Goal: Task Accomplishment & Management: Complete application form

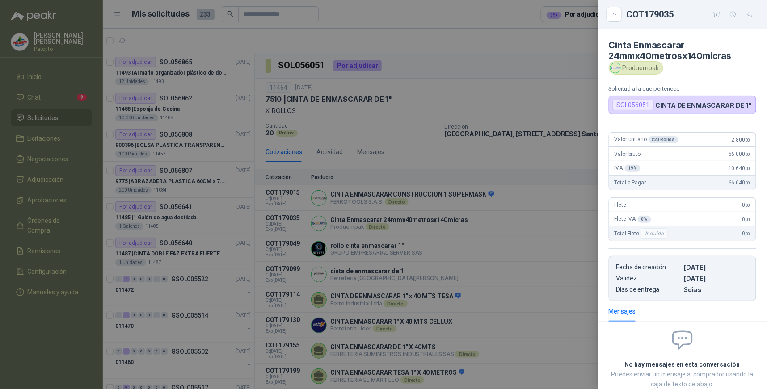
scroll to position [77, 0]
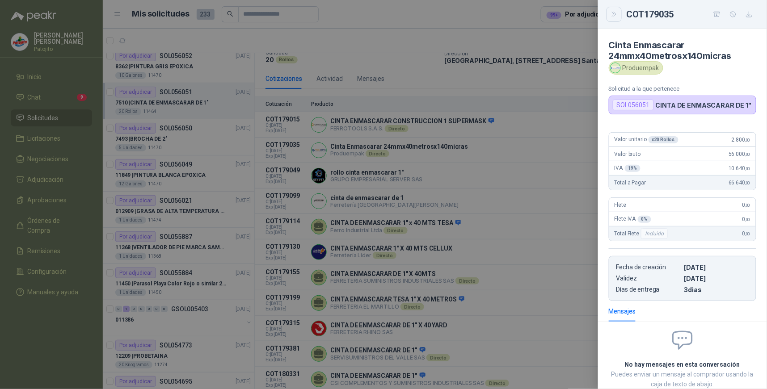
click at [611, 15] on icon "Close" at bounding box center [615, 15] width 8 height 8
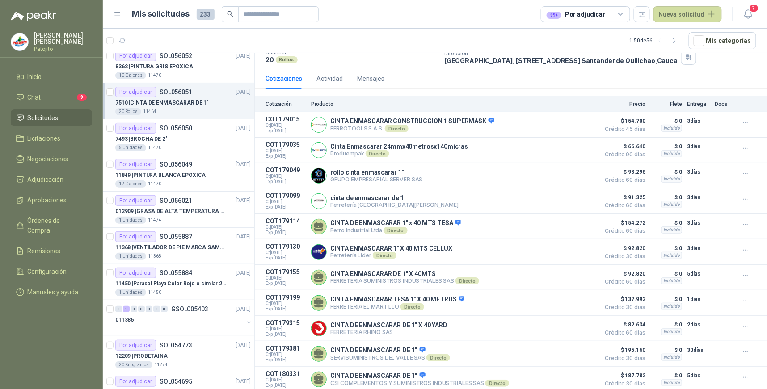
click at [63, 122] on li "Solicitudes" at bounding box center [51, 118] width 71 height 10
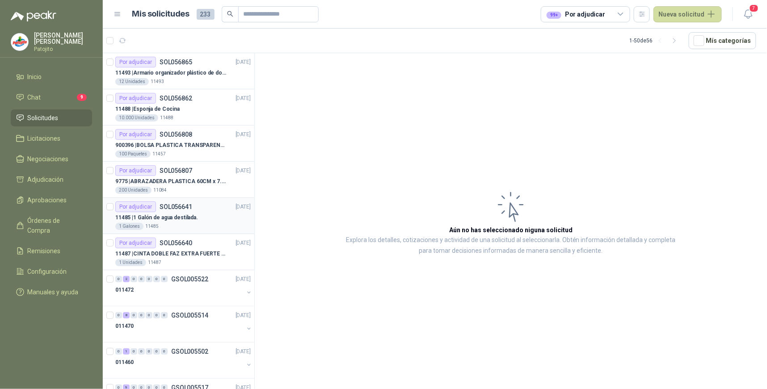
scroll to position [50, 0]
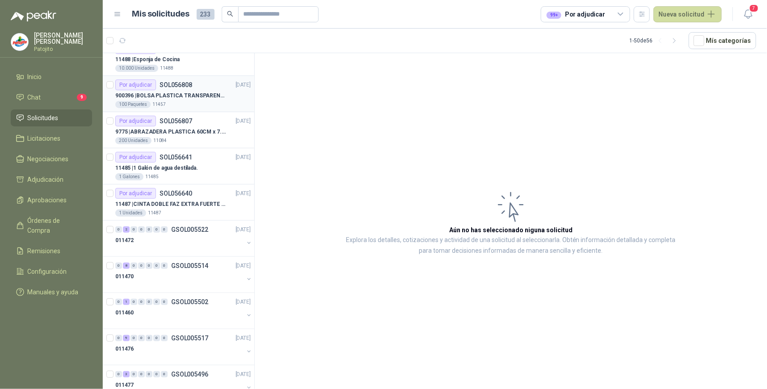
click at [189, 93] on p "900396 | BOLSA PLASTICA TRANSPARENTE DE 40*60 CMS" at bounding box center [170, 96] width 111 height 8
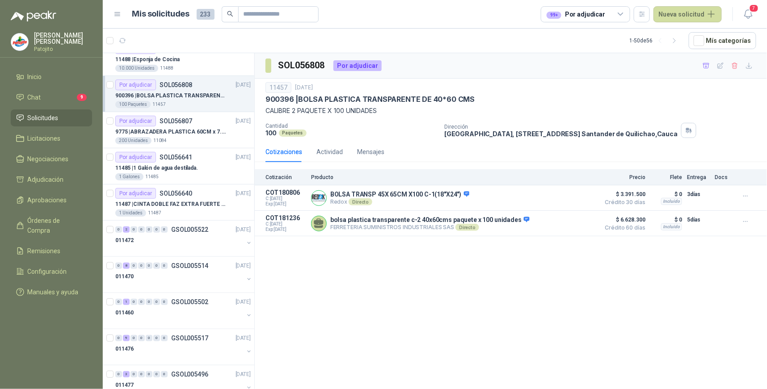
click at [364, 289] on div "SOL056808 Por adjudicar 11457 [DATE] 900396 | BOLSA PLASTICA TRANSPARENTE DE 40…" at bounding box center [511, 222] width 512 height 339
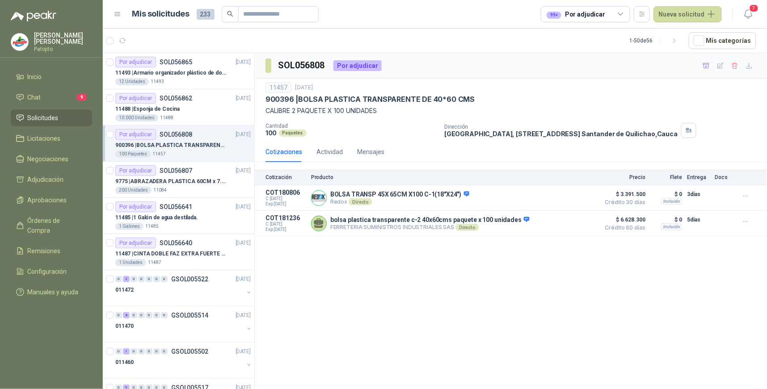
click at [554, 316] on div "SOL056808 Por adjudicar 11457 [DATE] 900396 | BOLSA PLASTICA TRANSPARENTE DE 40…" at bounding box center [511, 222] width 512 height 339
click at [69, 118] on li "Solicitudes" at bounding box center [51, 118] width 71 height 10
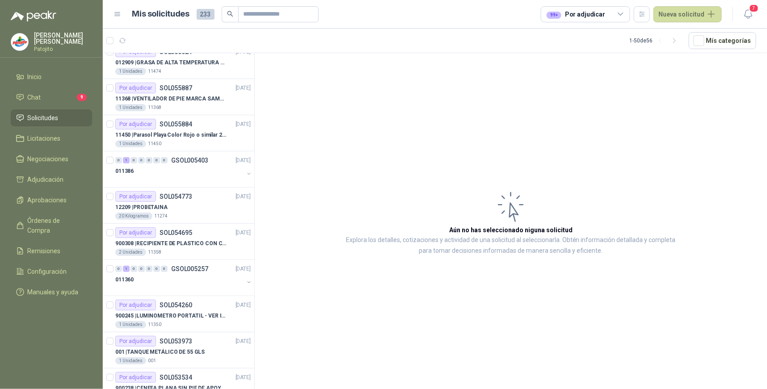
scroll to position [1485, 0]
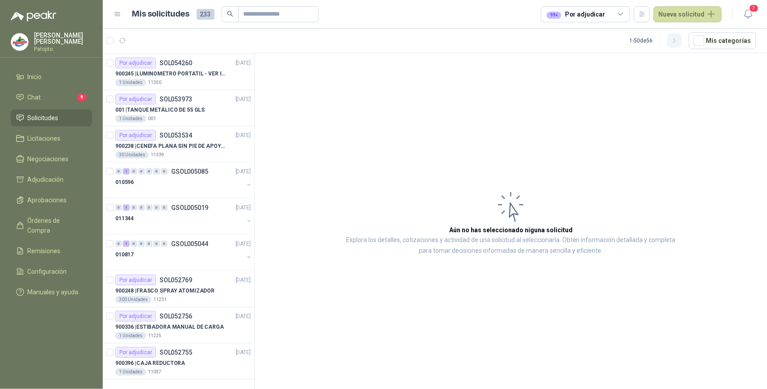
click at [679, 38] on icon "button" at bounding box center [675, 41] width 8 height 8
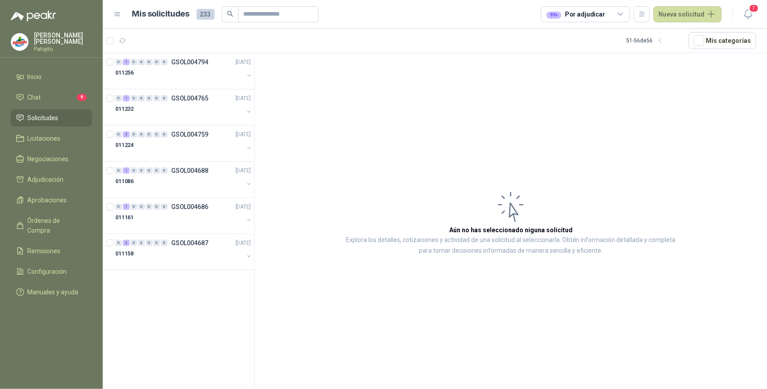
scroll to position [0, 0]
click at [623, 15] on icon at bounding box center [621, 14] width 8 height 8
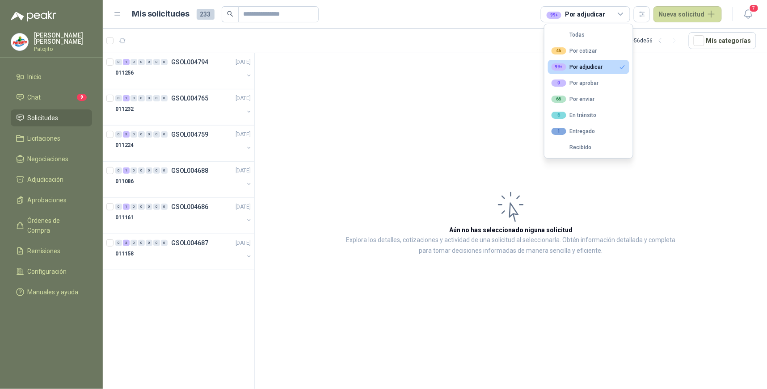
click at [601, 67] on div "99+ Por adjudicar" at bounding box center [577, 66] width 51 height 7
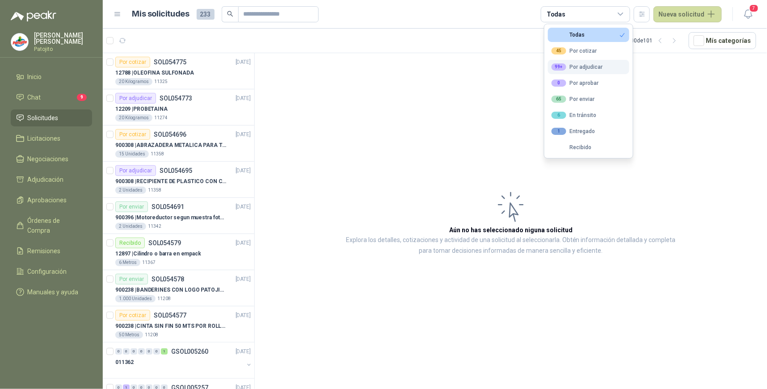
click at [611, 66] on button "99+ Por adjudicar" at bounding box center [588, 67] width 81 height 14
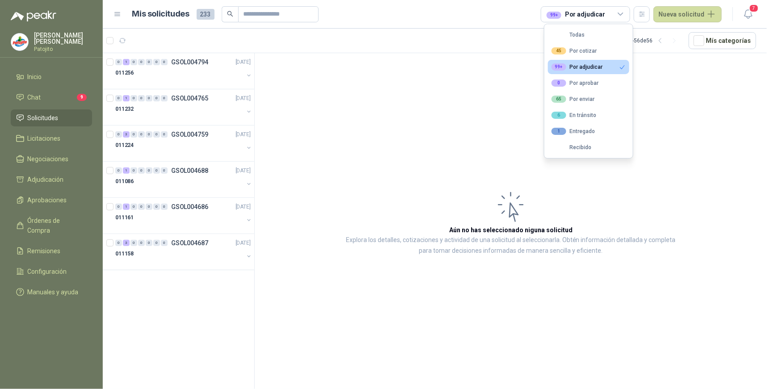
click at [678, 141] on article "Aún no has seleccionado niguna solicitud Explora los detalles, cotizaciones y a…" at bounding box center [511, 222] width 512 height 339
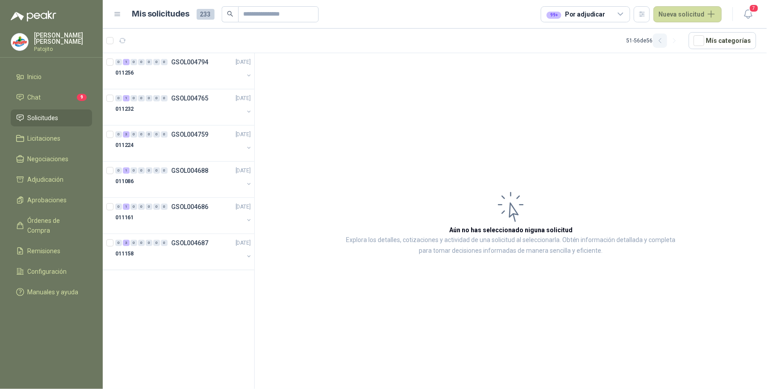
click at [663, 38] on icon "button" at bounding box center [661, 41] width 8 height 8
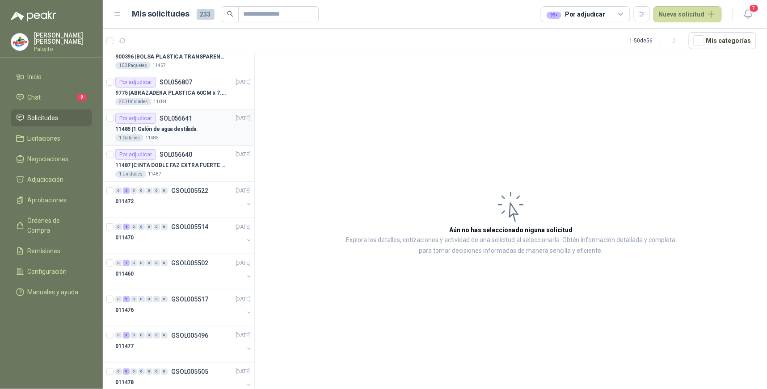
scroll to position [99, 0]
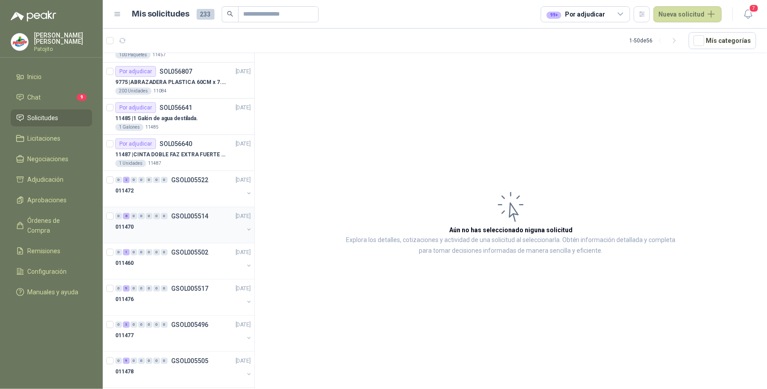
click at [124, 216] on div "8" at bounding box center [126, 216] width 7 height 6
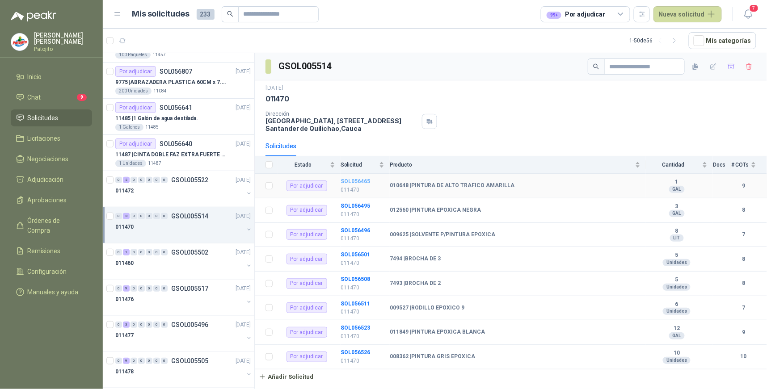
click at [364, 181] on b "SOL056465" at bounding box center [356, 181] width 30 height 6
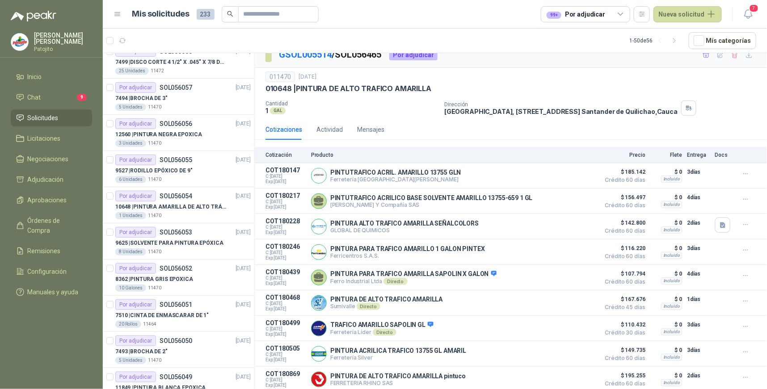
scroll to position [1129, 0]
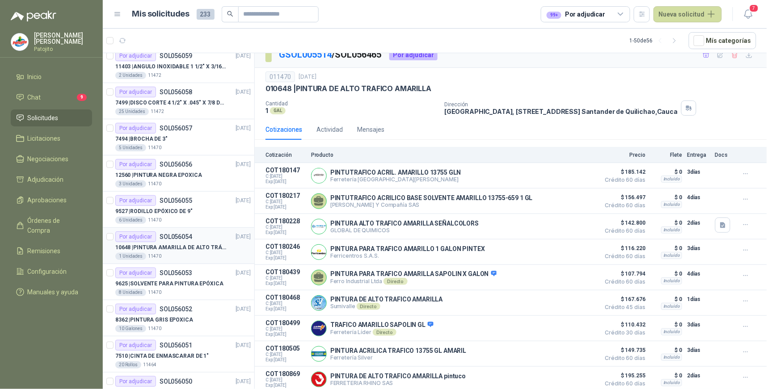
click at [157, 239] on div "Por adjudicar SOL056054" at bounding box center [153, 237] width 77 height 11
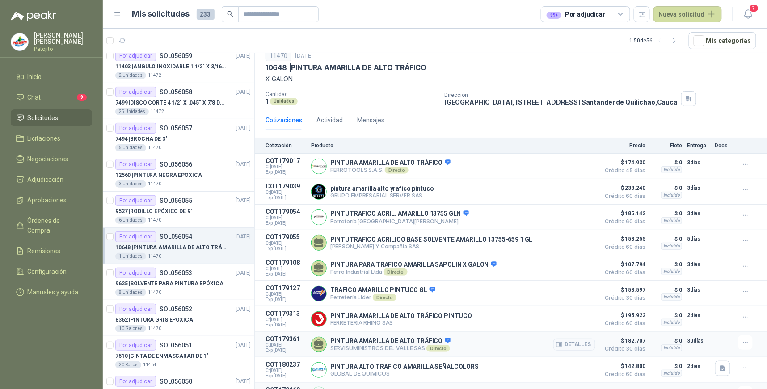
scroll to position [49, 0]
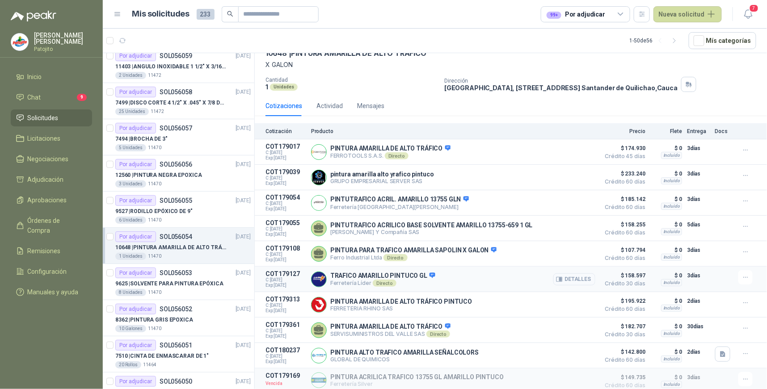
click at [575, 278] on button "Detalles" at bounding box center [574, 280] width 42 height 12
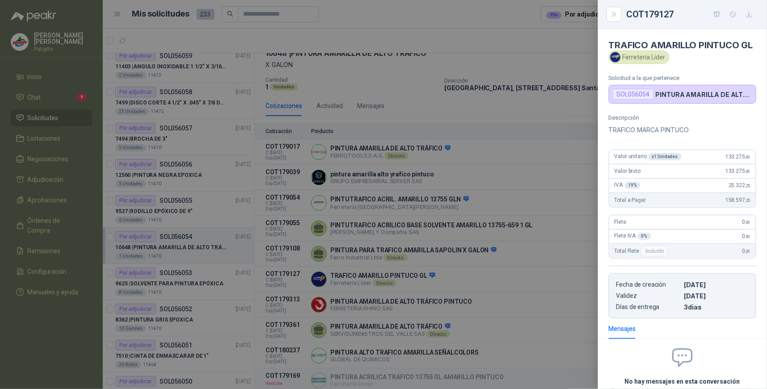
scroll to position [85, 0]
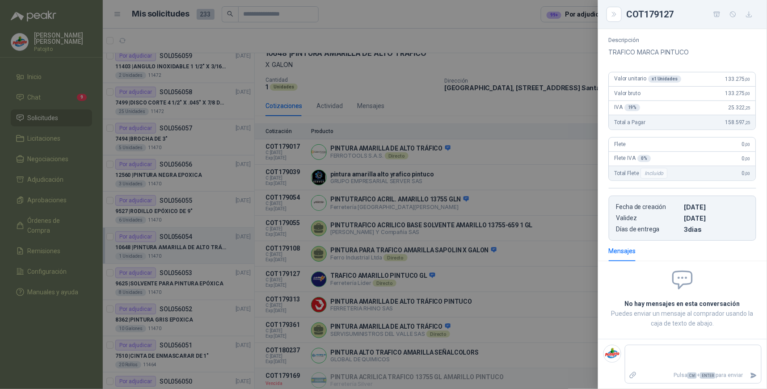
click at [528, 302] on div at bounding box center [383, 194] width 767 height 389
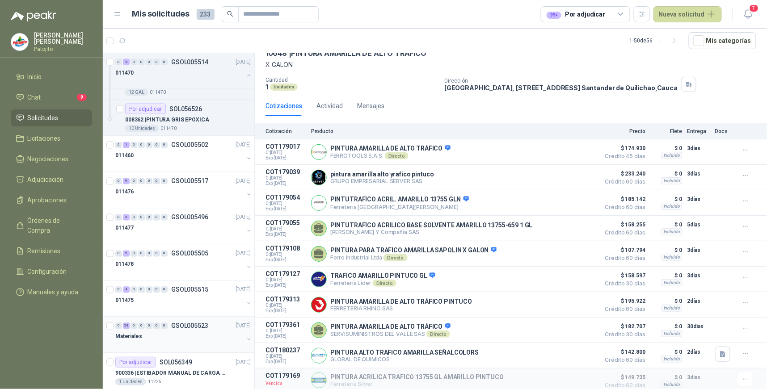
scroll to position [434, 0]
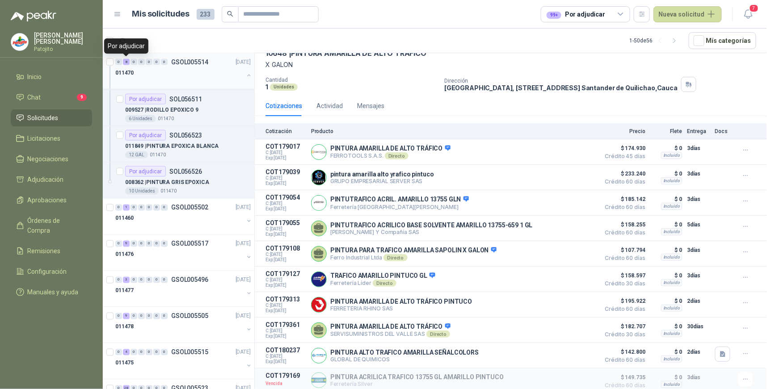
click at [126, 61] on div "8" at bounding box center [126, 62] width 7 height 6
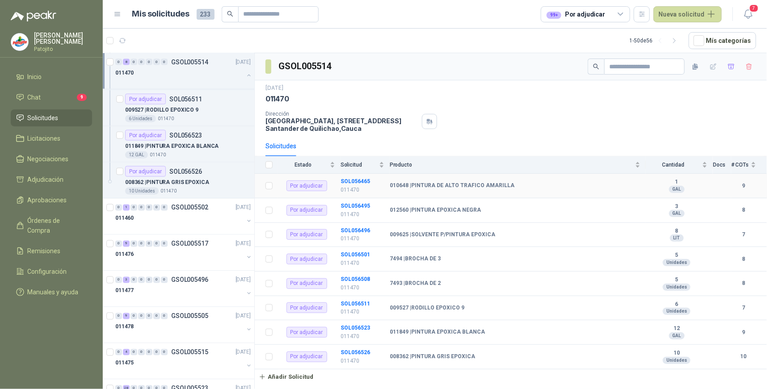
click at [359, 177] on td "SOL056465 011470" at bounding box center [365, 186] width 49 height 25
click at [360, 180] on b "SOL056465" at bounding box center [356, 181] width 30 height 6
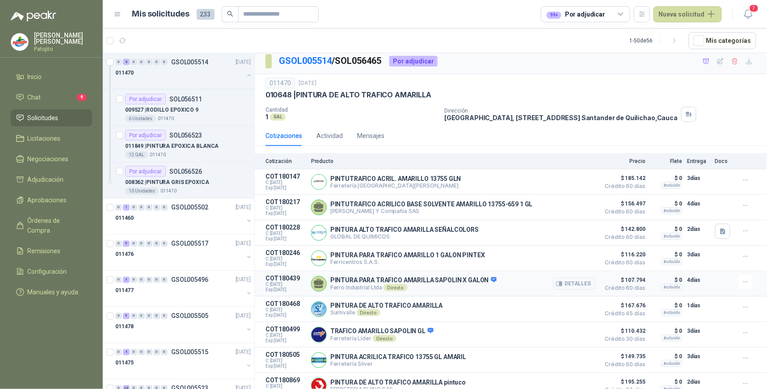
scroll to position [14, 0]
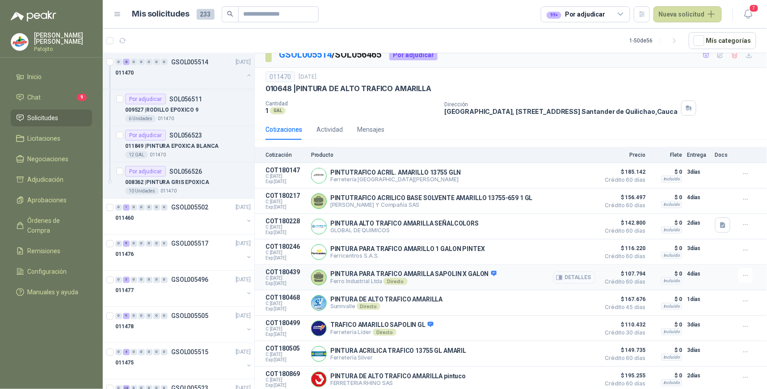
click at [578, 275] on button "Detalles" at bounding box center [574, 278] width 42 height 12
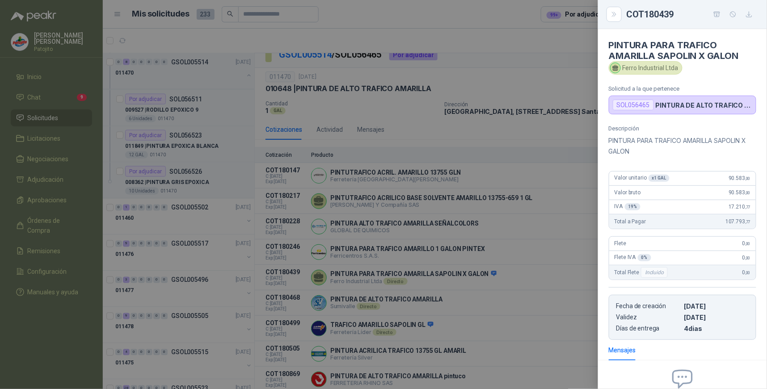
scroll to position [95, 0]
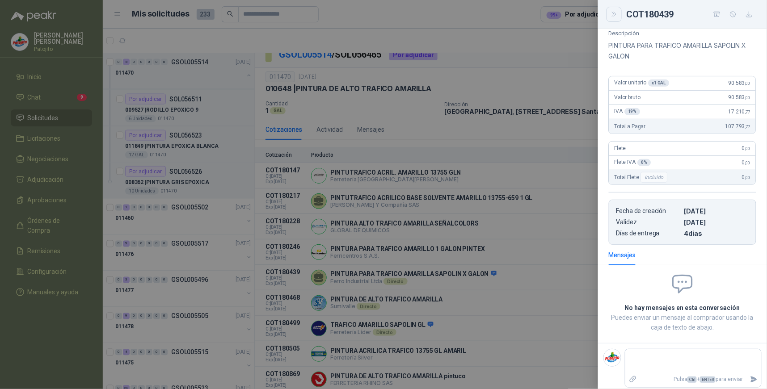
click at [614, 11] on icon "Close" at bounding box center [615, 15] width 8 height 8
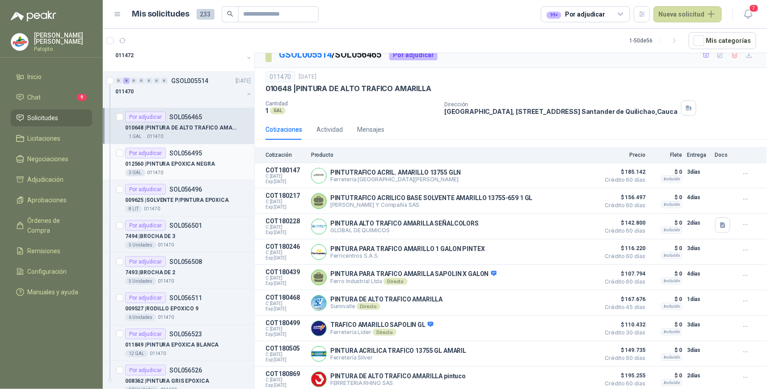
scroll to position [185, 0]
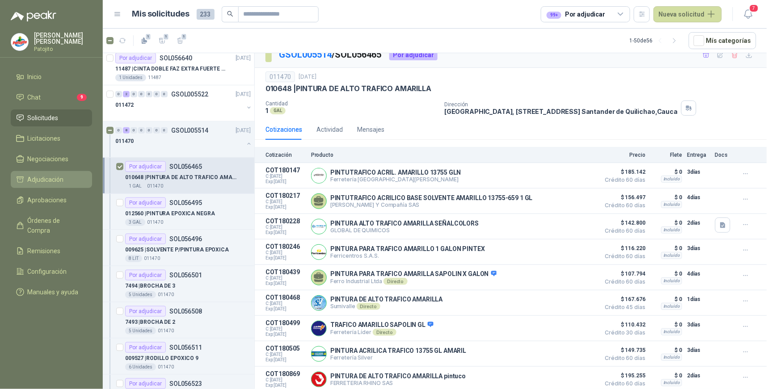
click at [73, 179] on li "Adjudicación" at bounding box center [51, 180] width 71 height 10
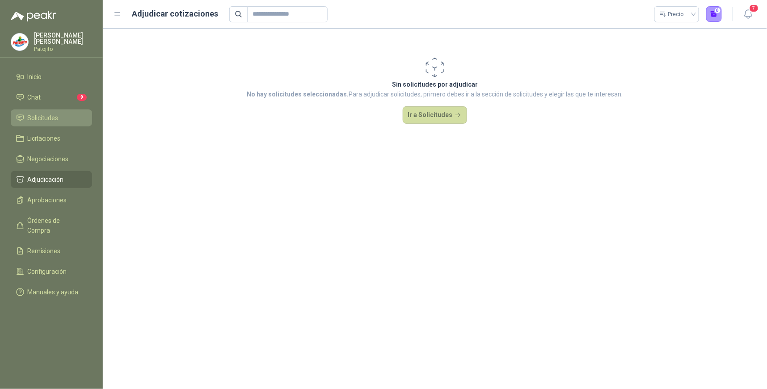
click at [51, 118] on span "Solicitudes" at bounding box center [43, 118] width 31 height 10
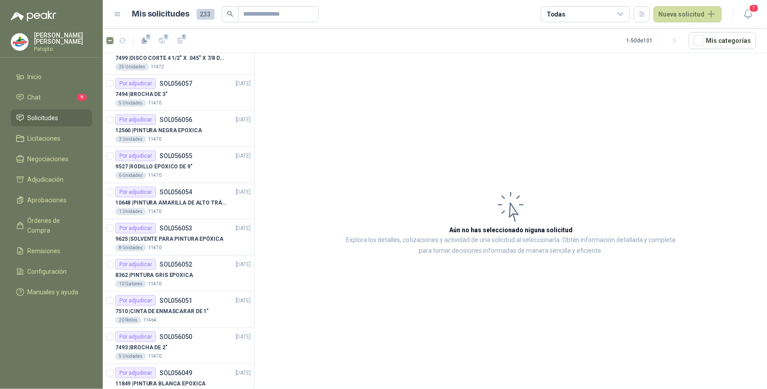
scroll to position [1241, 0]
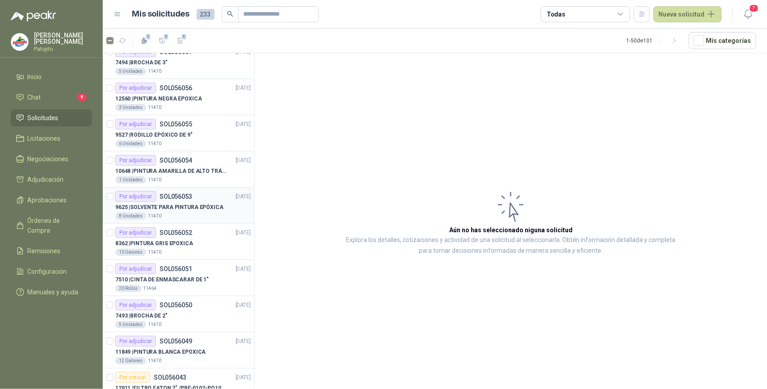
click at [165, 194] on p "SOL056053" at bounding box center [176, 197] width 33 height 6
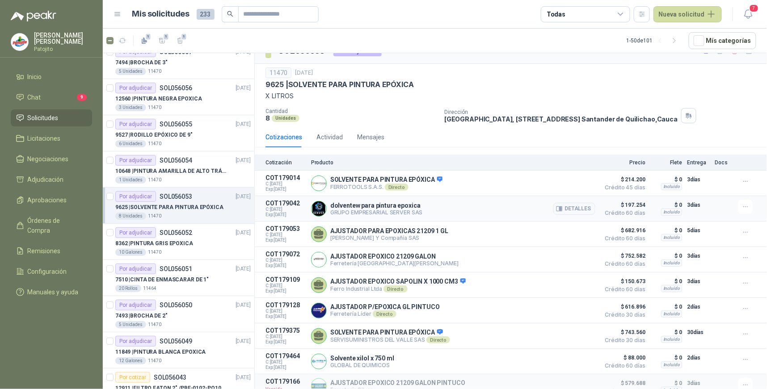
scroll to position [23, 0]
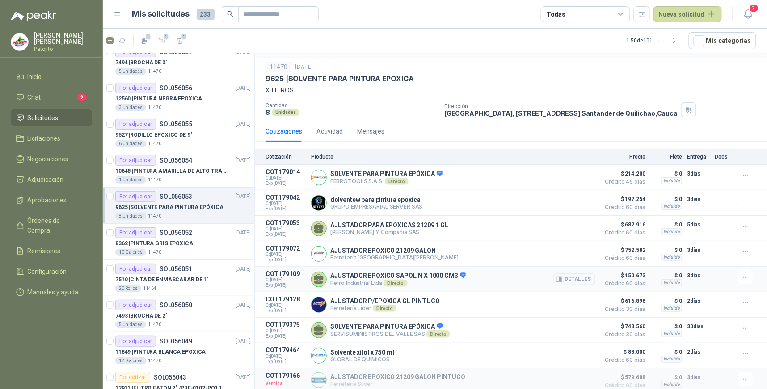
click at [580, 277] on button "Detalles" at bounding box center [574, 280] width 42 height 12
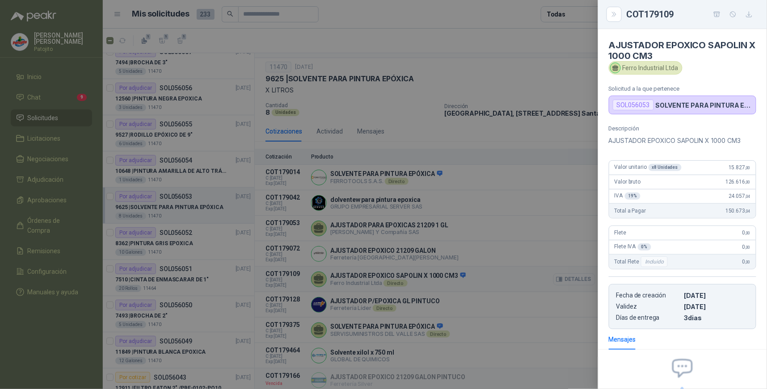
scroll to position [85, 0]
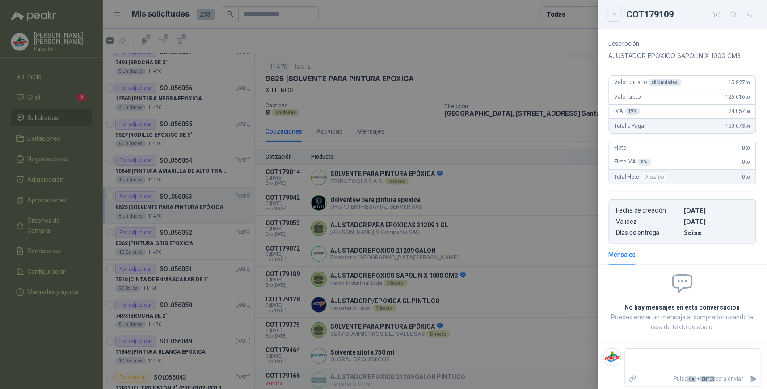
click at [611, 11] on icon "Close" at bounding box center [615, 15] width 8 height 8
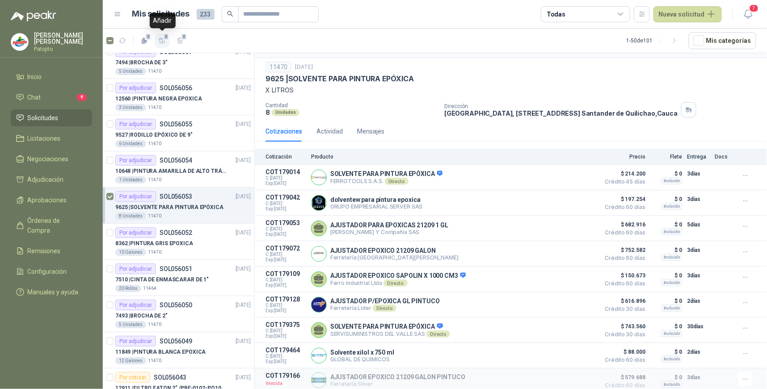
click at [160, 41] on icon "button" at bounding box center [163, 41] width 8 height 8
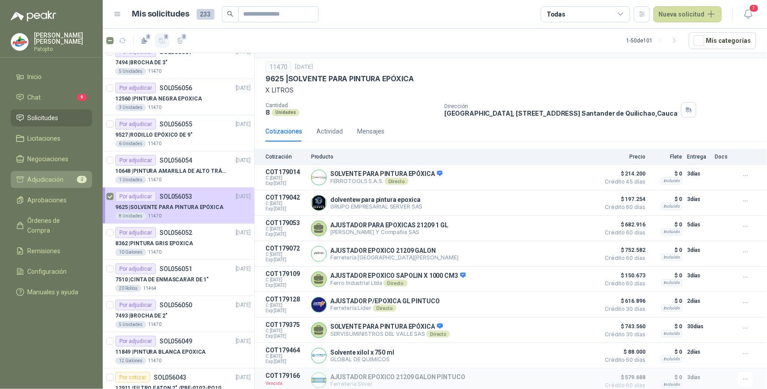
click at [61, 178] on span "Adjudicación" at bounding box center [46, 180] width 36 height 10
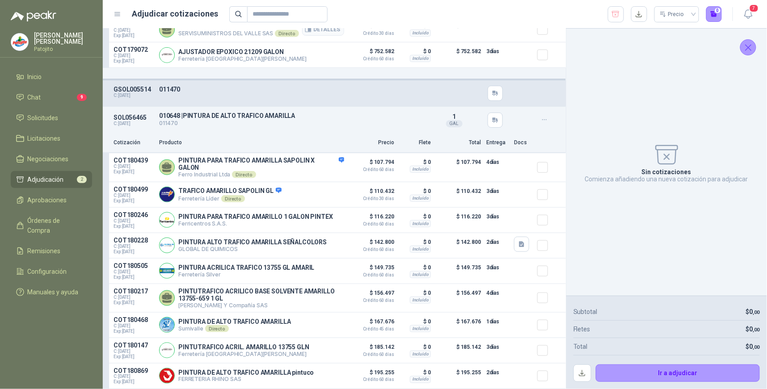
scroll to position [233, 0]
click at [328, 162] on button "Detalles" at bounding box center [323, 167] width 42 height 12
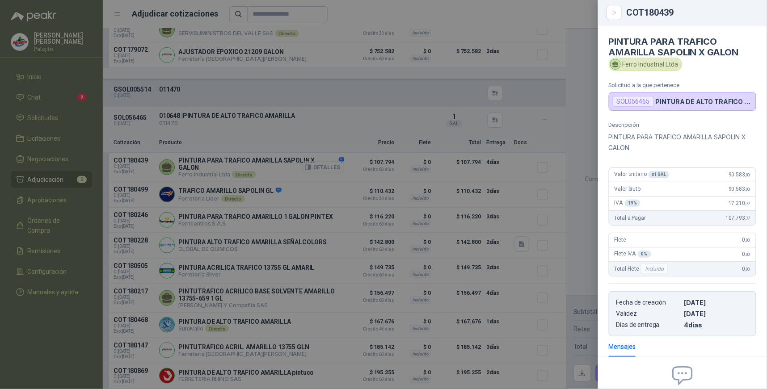
scroll to position [91, 0]
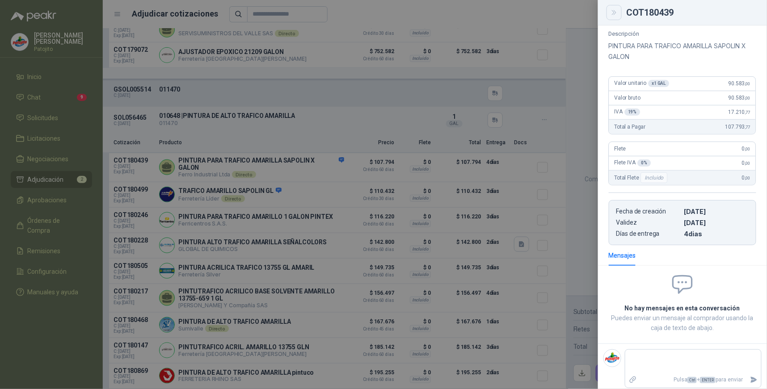
click at [615, 15] on icon "Close" at bounding box center [615, 13] width 8 height 8
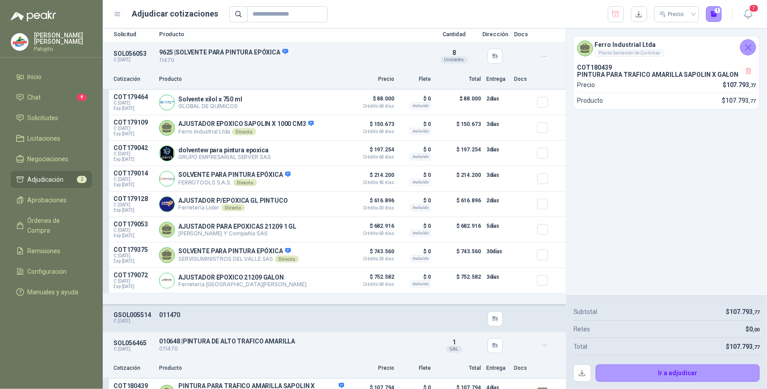
scroll to position [0, 0]
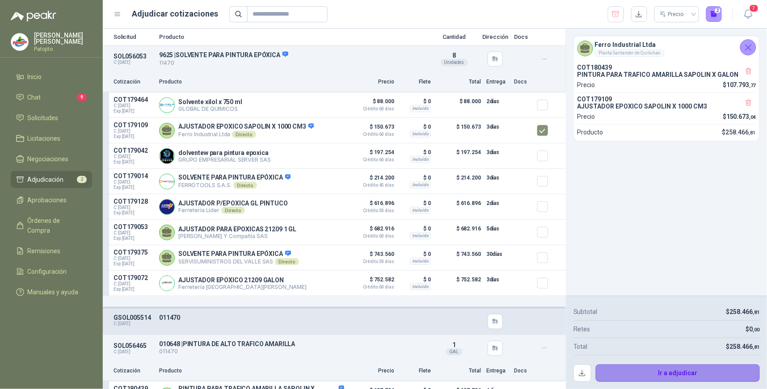
click at [682, 371] on button "Ir a adjudicar" at bounding box center [678, 374] width 165 height 18
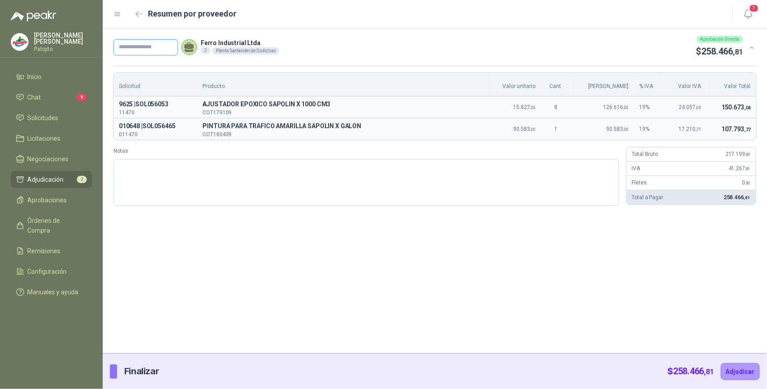
drag, startPoint x: 158, startPoint y: 48, endPoint x: 184, endPoint y: 48, distance: 25.9
click at [158, 48] on input "text" at bounding box center [146, 47] width 64 height 16
type input "*****"
click at [249, 166] on textarea "Notas" at bounding box center [367, 182] width 506 height 47
type textarea "*"
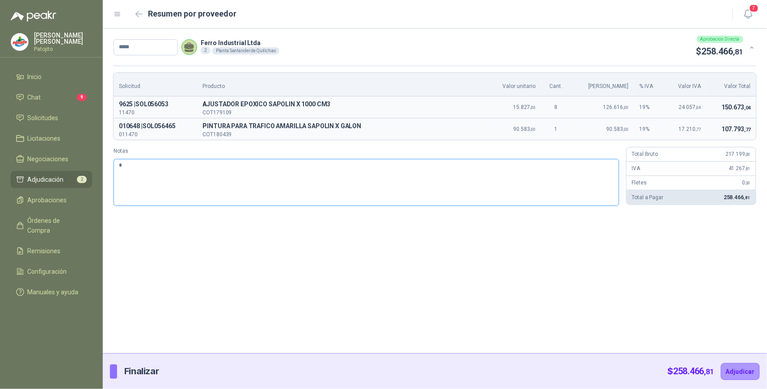
type textarea "**"
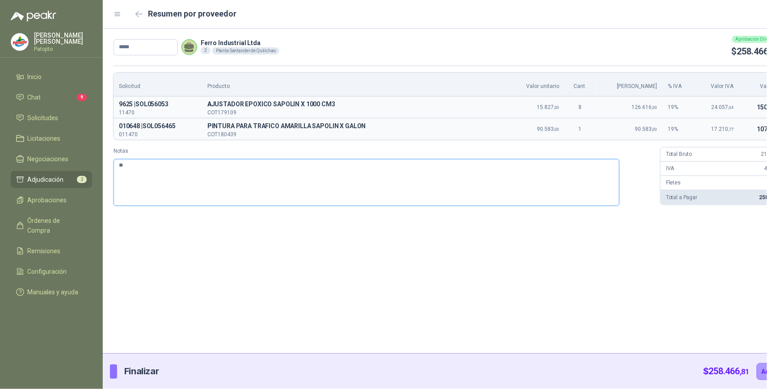
type textarea "***"
type textarea "*****"
type textarea "******"
type textarea "*******"
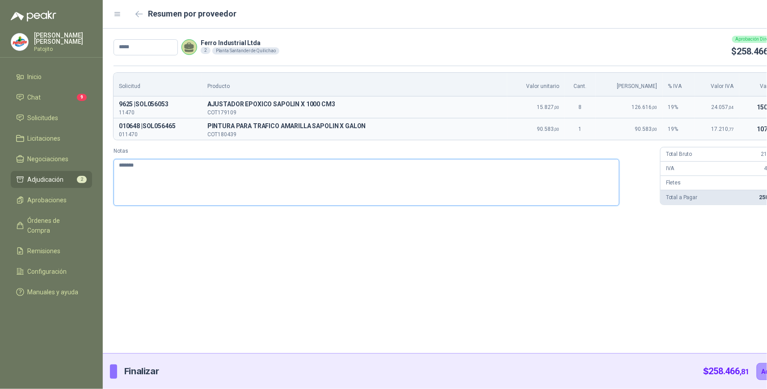
type textarea "********"
type textarea "*********"
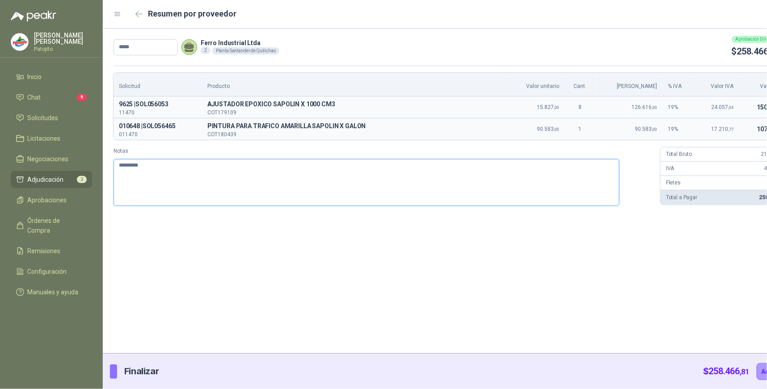
type textarea "********"
type textarea "*******"
type textarea "******"
type textarea "*****"
type textarea "***"
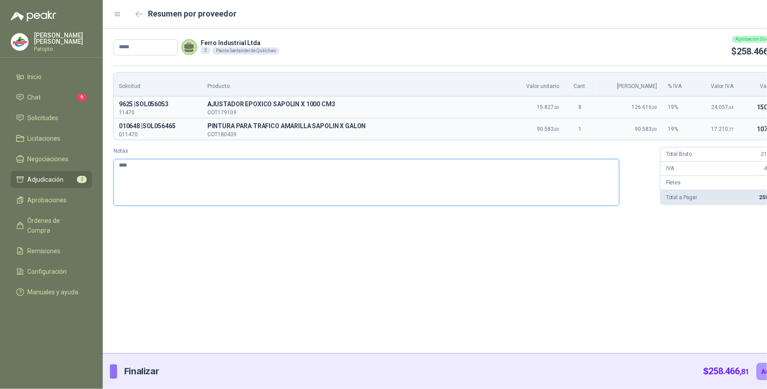
type textarea "***"
type textarea "**"
type textarea "*"
type textarea "**"
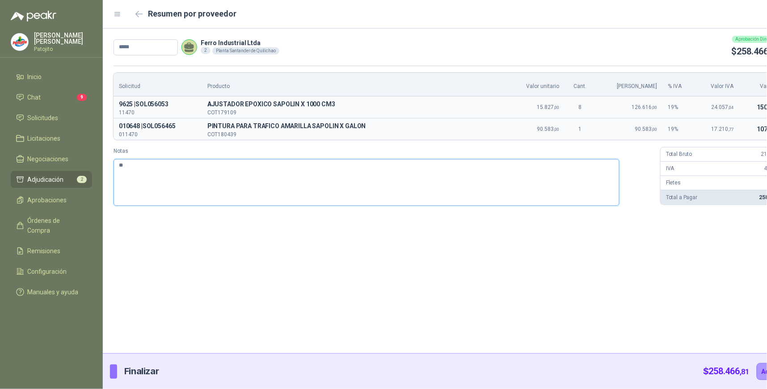
type textarea "***"
type textarea "**"
type textarea "*"
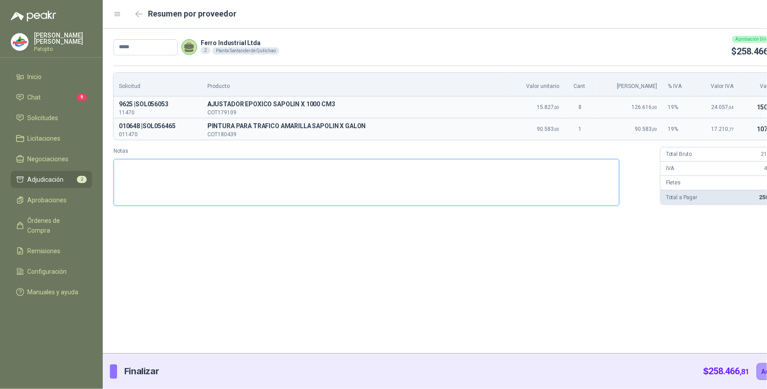
type textarea "*"
type textarea "**"
type textarea "***"
type textarea "******"
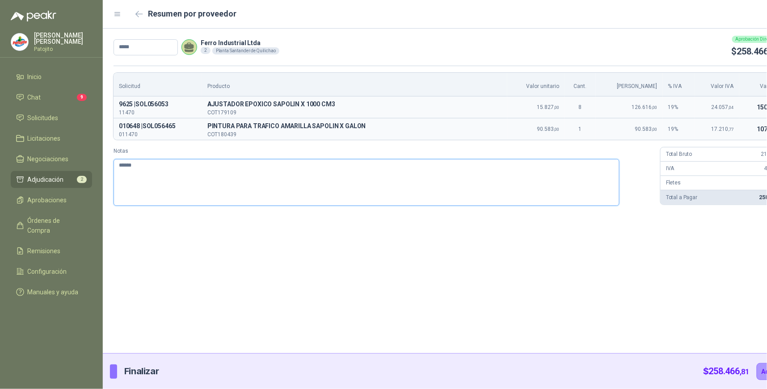
type textarea "*******"
type textarea "********"
type textarea "*********"
type textarea "**********"
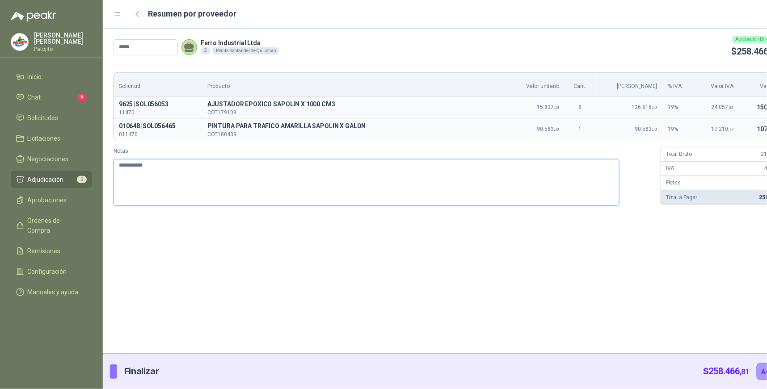
type textarea "**********"
type textarea "*********"
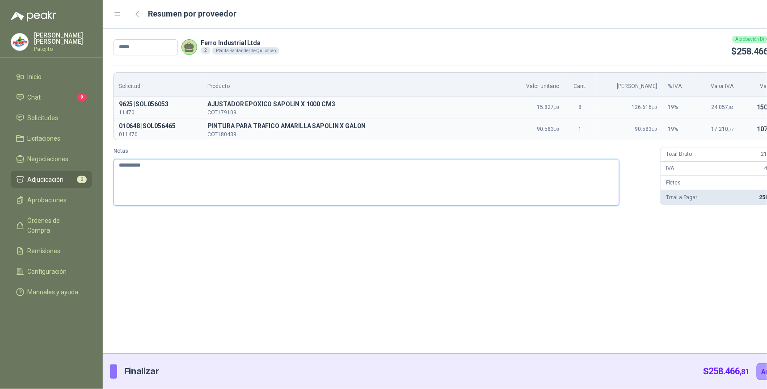
type textarea "**********"
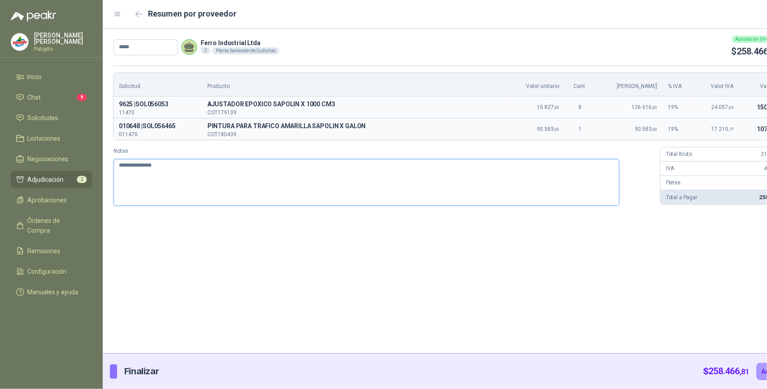
type textarea "**********"
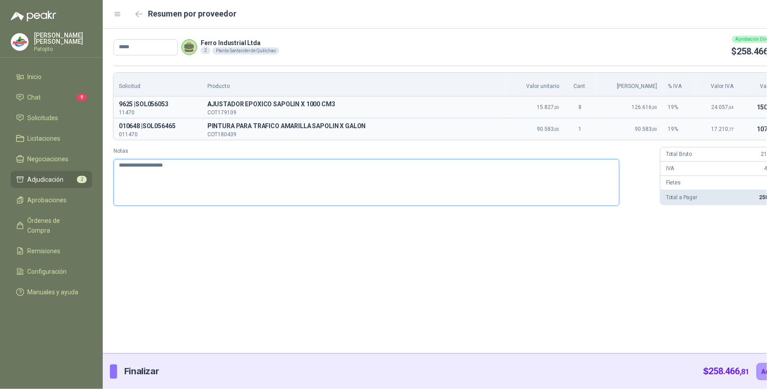
type textarea "**********"
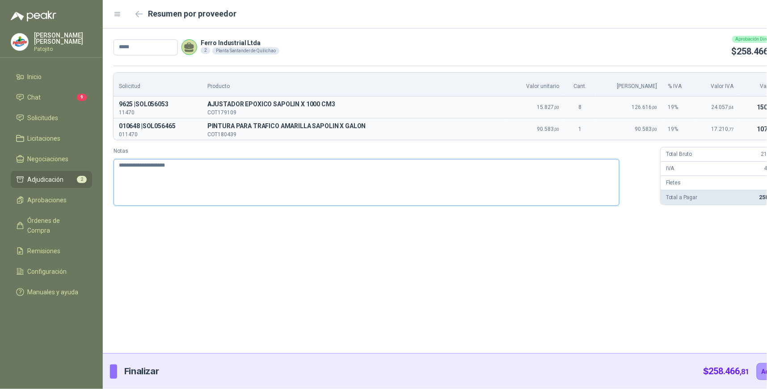
type textarea "**********"
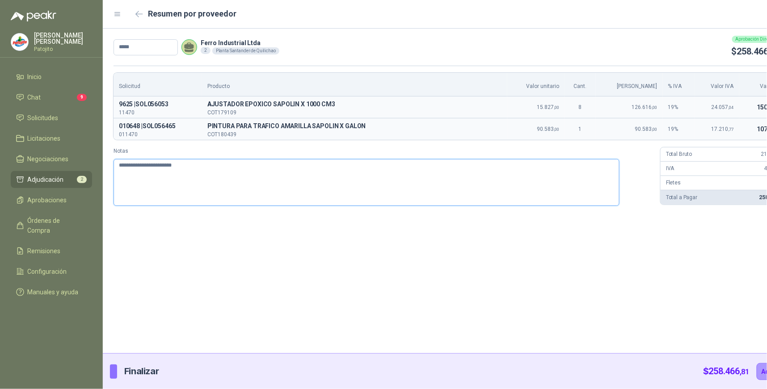
type textarea "**********"
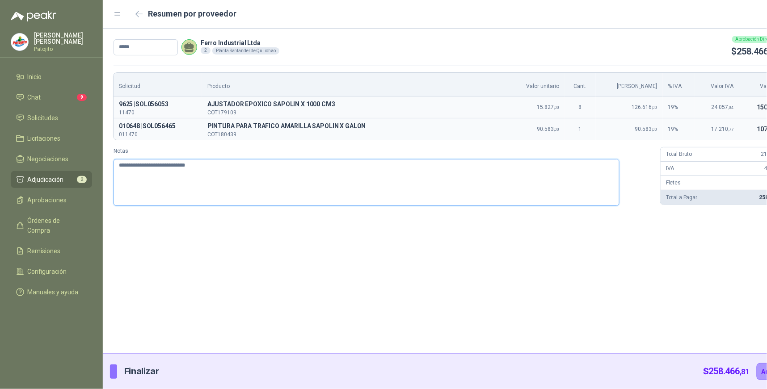
type textarea "**********"
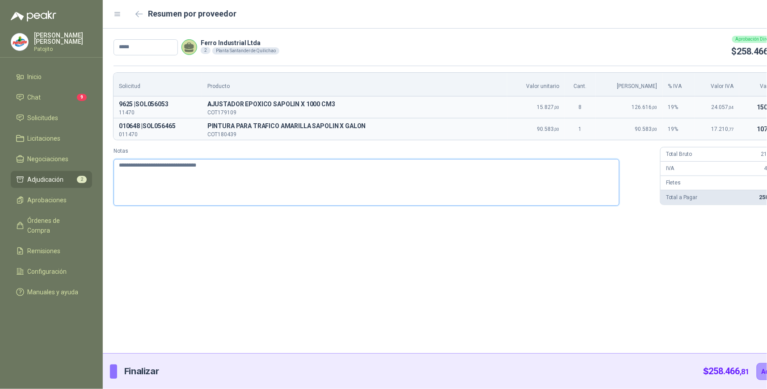
type textarea "**********"
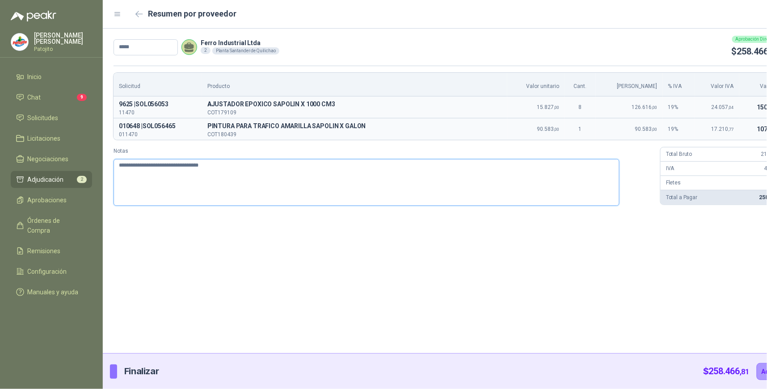
type textarea "**********"
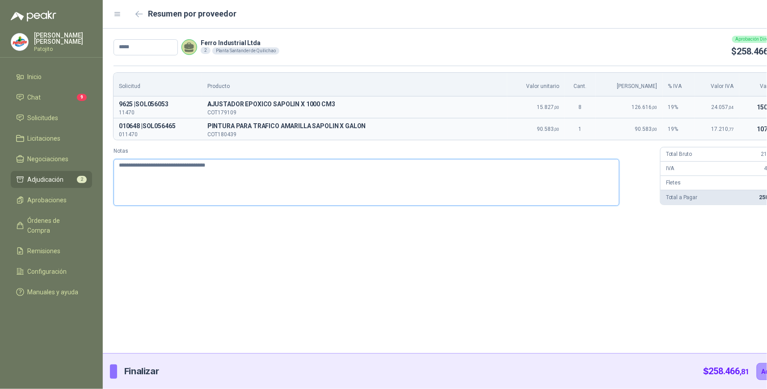
type textarea "**********"
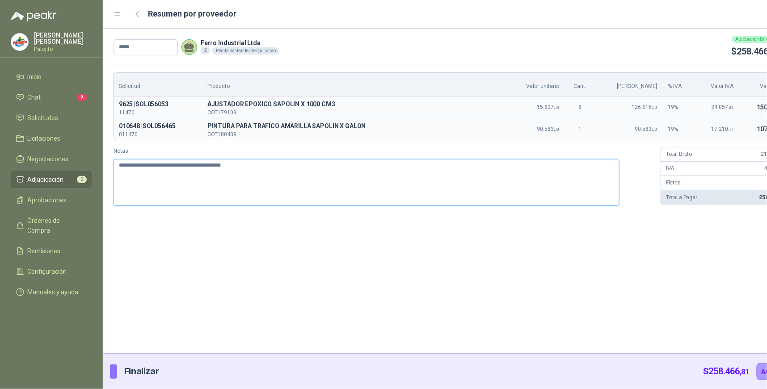
type textarea "**********"
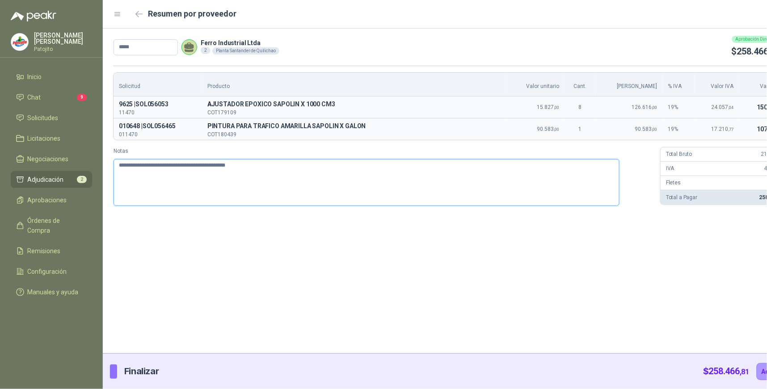
type textarea "**********"
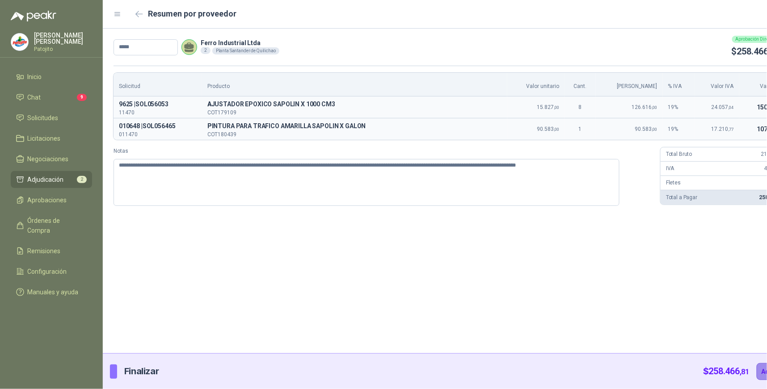
click at [757, 371] on button "Adjudicar" at bounding box center [776, 371] width 39 height 17
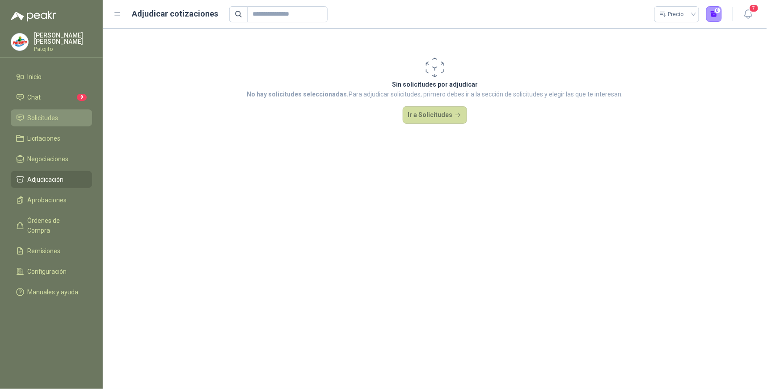
click at [61, 122] on li "Solicitudes" at bounding box center [51, 118] width 71 height 10
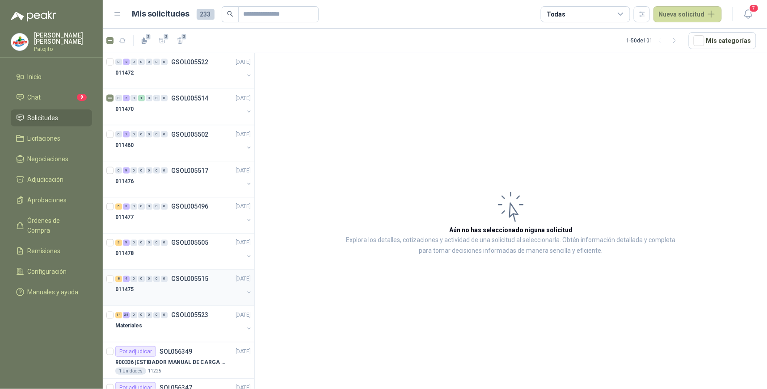
scroll to position [397, 0]
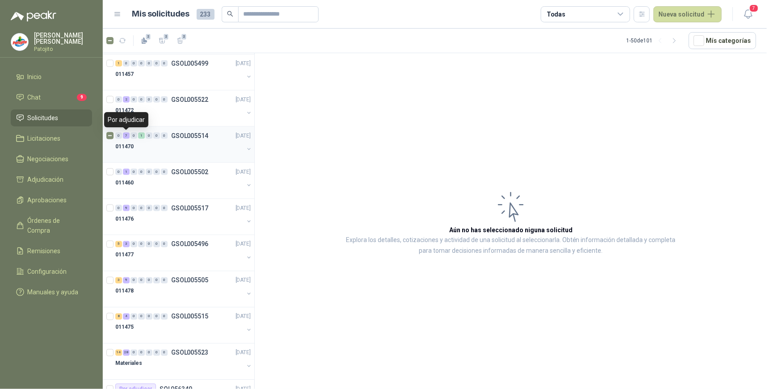
click at [126, 135] on div "7" at bounding box center [126, 136] width 7 height 6
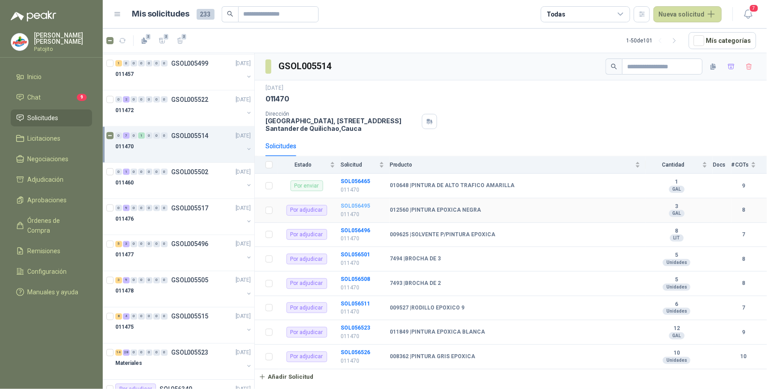
click at [350, 205] on b "SOL056495" at bounding box center [356, 206] width 30 height 6
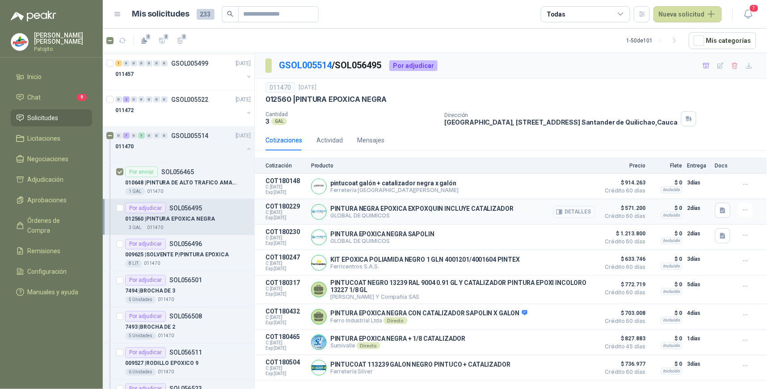
click at [571, 214] on button "Detalles" at bounding box center [574, 212] width 42 height 12
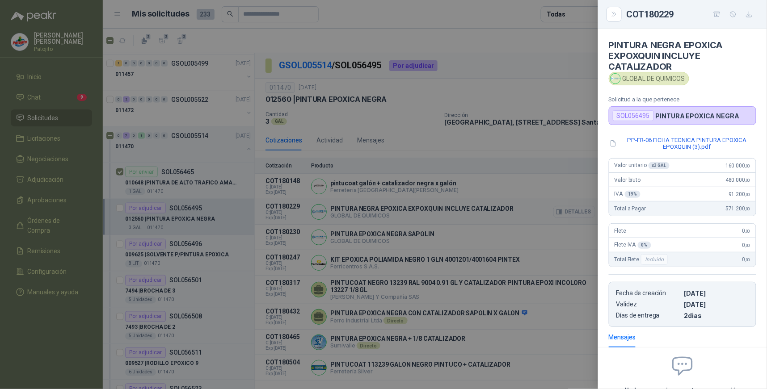
scroll to position [83, 0]
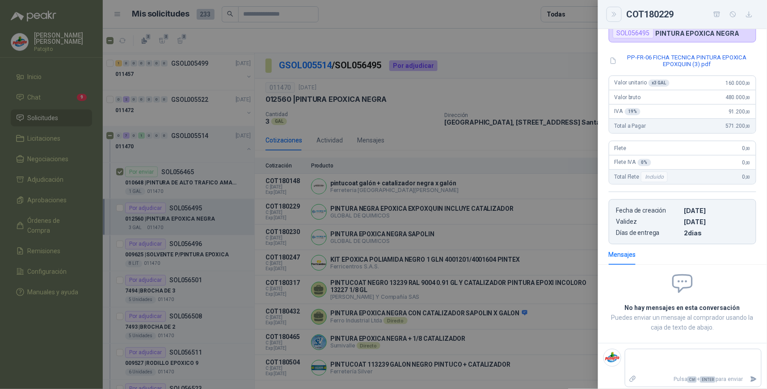
click at [611, 8] on button "Close" at bounding box center [614, 14] width 15 height 15
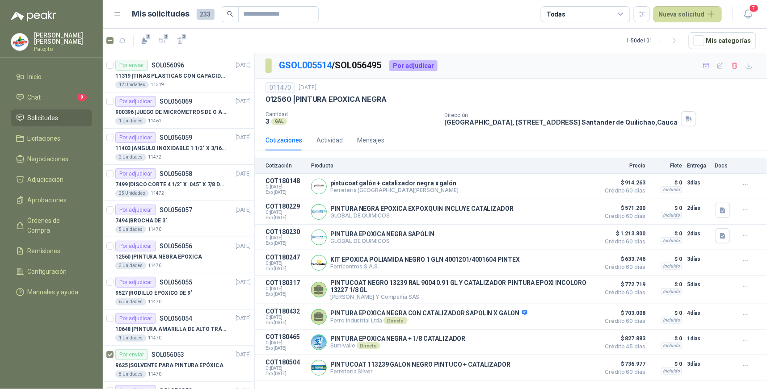
scroll to position [1391, 0]
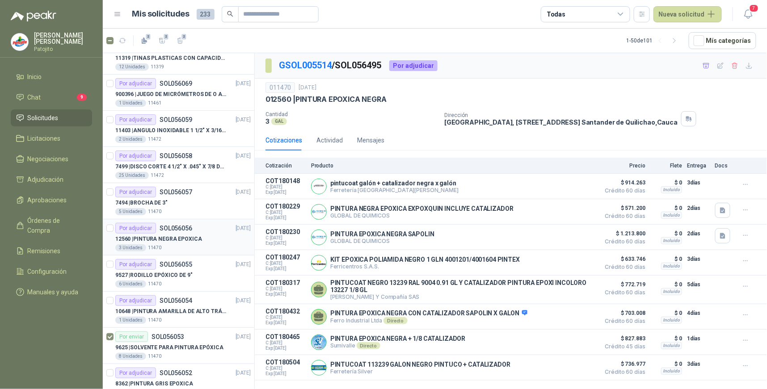
click at [164, 227] on p "SOL056056" at bounding box center [176, 228] width 33 height 6
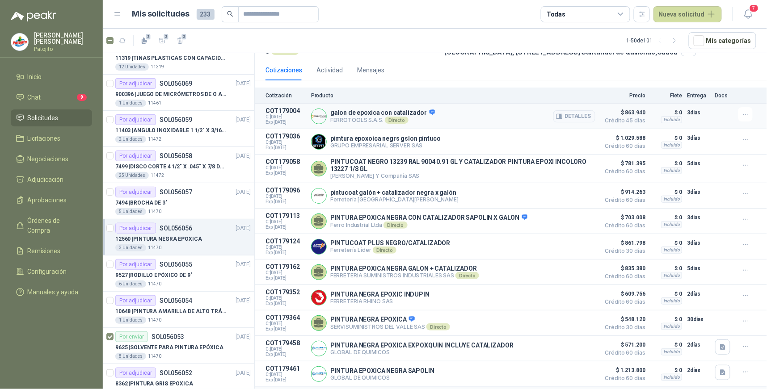
scroll to position [104, 0]
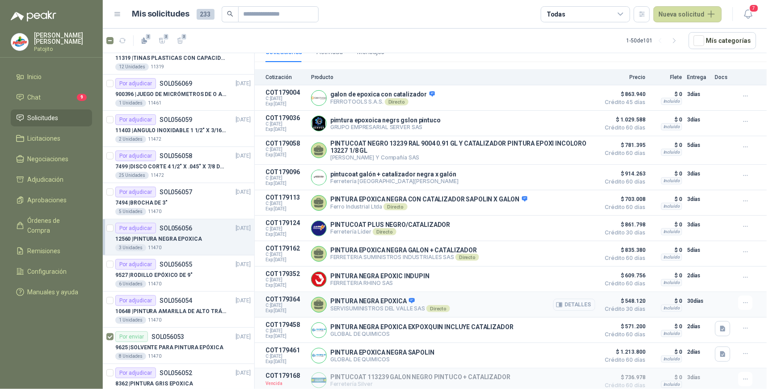
click at [568, 304] on button "Detalles" at bounding box center [574, 305] width 42 height 12
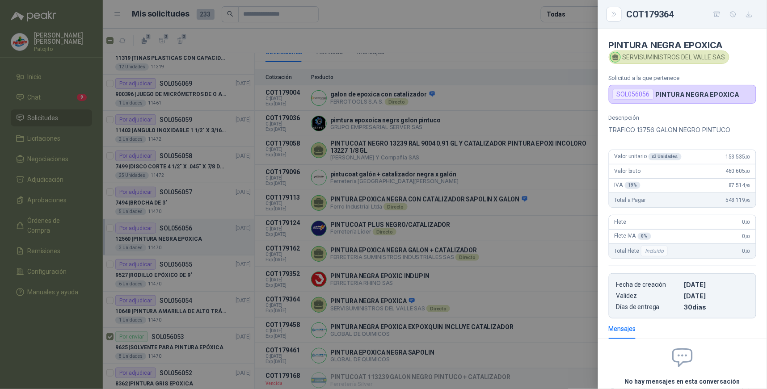
scroll to position [74, 0]
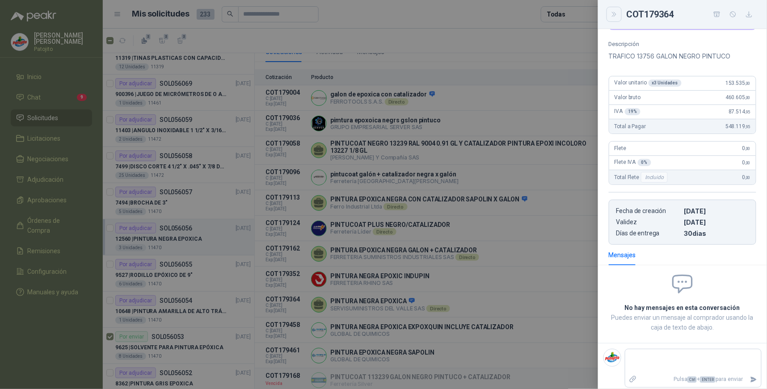
click at [614, 13] on icon "Close" at bounding box center [615, 15] width 8 height 8
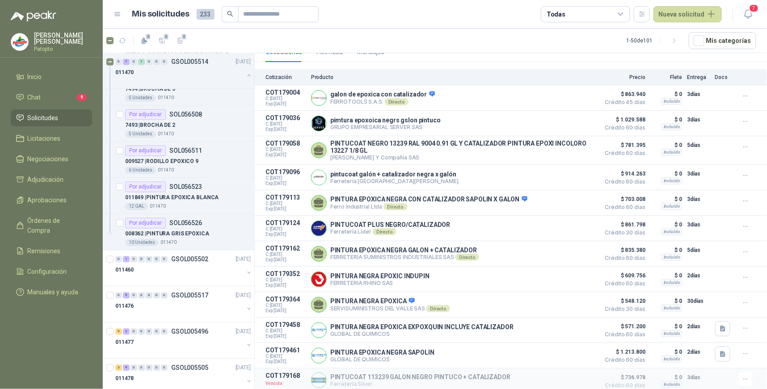
scroll to position [582, 0]
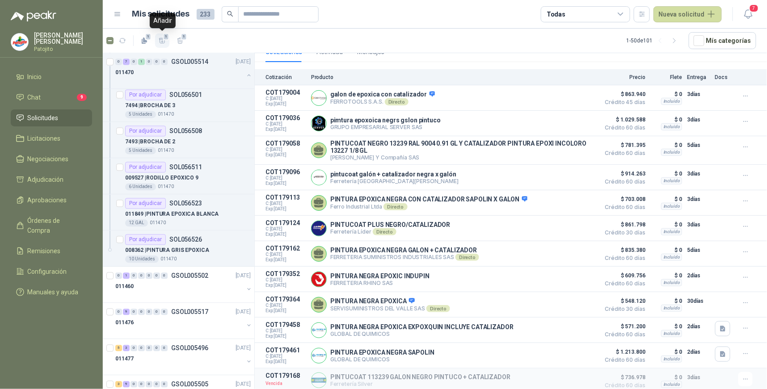
click at [163, 38] on icon "button" at bounding box center [162, 40] width 6 height 5
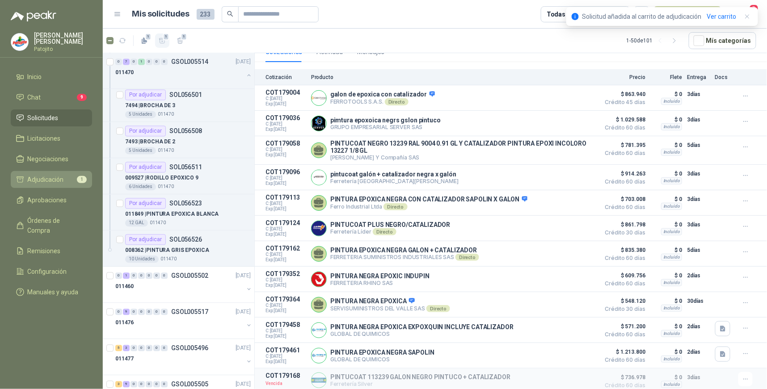
click at [60, 178] on span "Adjudicación" at bounding box center [46, 180] width 36 height 10
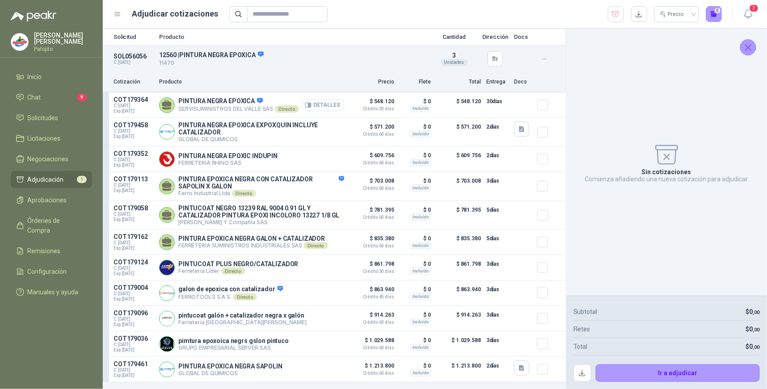
click at [332, 103] on button "Detalles" at bounding box center [323, 105] width 42 height 12
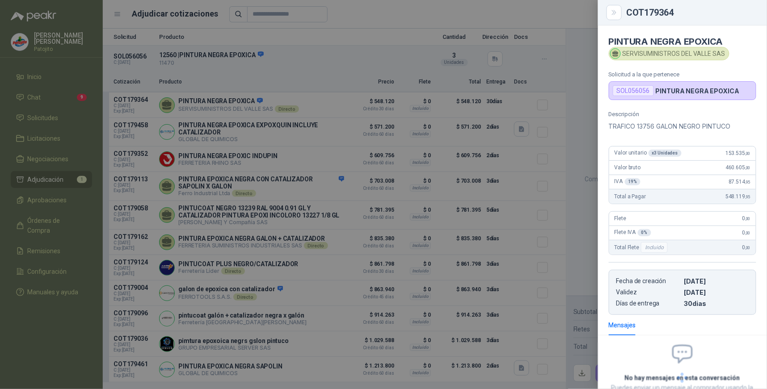
scroll to position [70, 0]
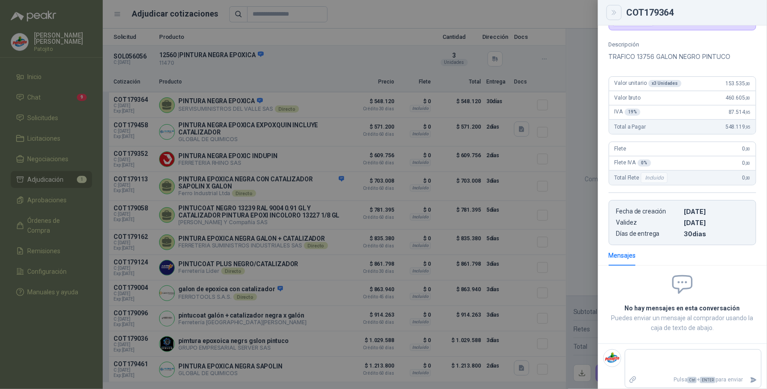
click at [614, 13] on icon "Close" at bounding box center [614, 12] width 4 height 4
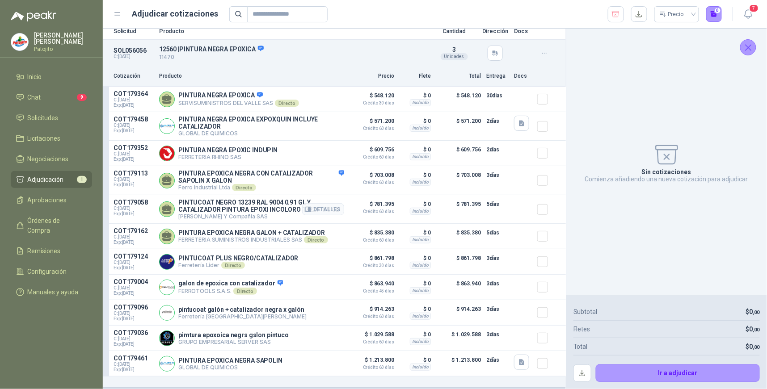
scroll to position [9, 0]
click at [317, 97] on button "Detalles" at bounding box center [323, 99] width 42 height 12
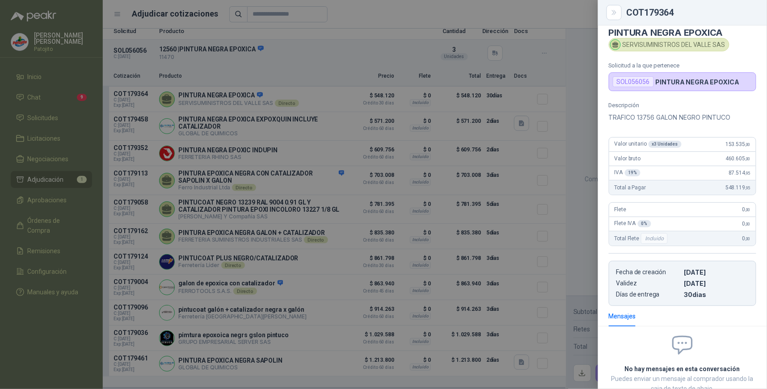
scroll to position [0, 0]
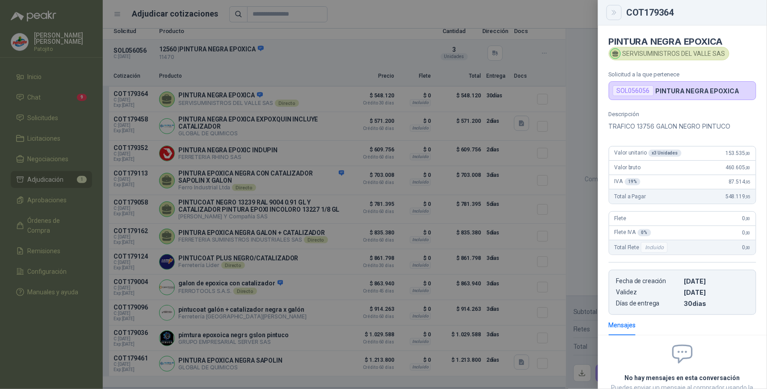
click at [613, 16] on icon "Close" at bounding box center [615, 13] width 8 height 8
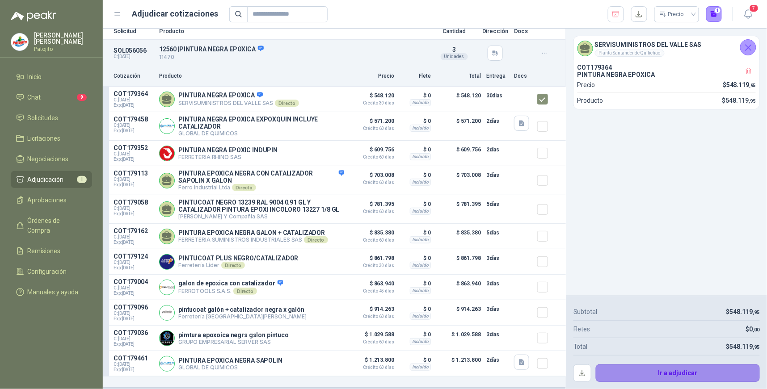
click at [689, 380] on button "Ir a adjudicar" at bounding box center [678, 374] width 165 height 18
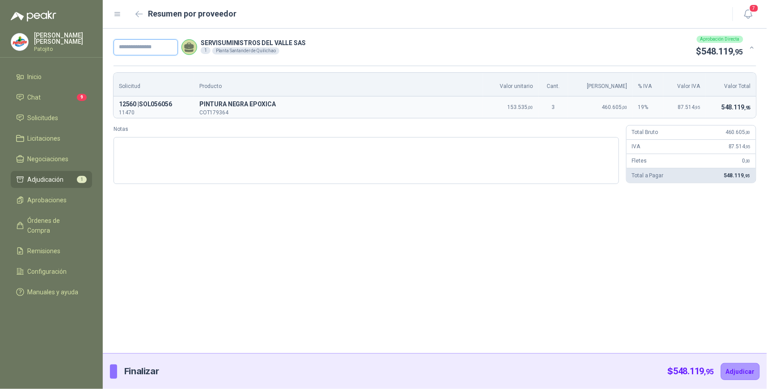
click at [144, 47] on input "text" at bounding box center [146, 47] width 64 height 16
click at [158, 50] on input "text" at bounding box center [146, 47] width 64 height 16
click at [187, 146] on textarea "Notas" at bounding box center [367, 160] width 506 height 47
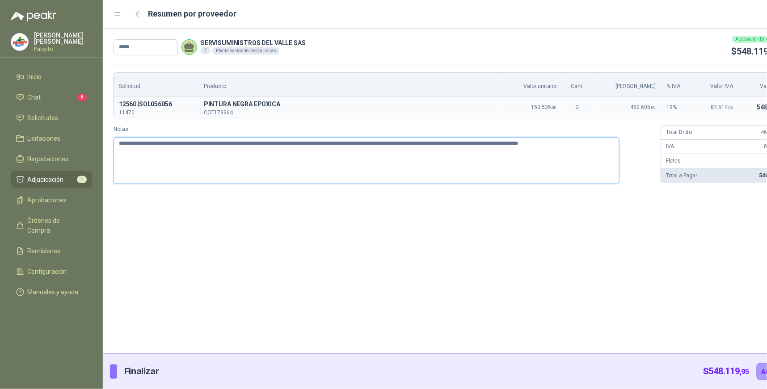
click at [555, 145] on textarea "**********" at bounding box center [367, 160] width 506 height 47
click at [603, 142] on textarea "**********" at bounding box center [367, 160] width 506 height 47
click at [757, 367] on button "Adjudicar" at bounding box center [776, 371] width 39 height 17
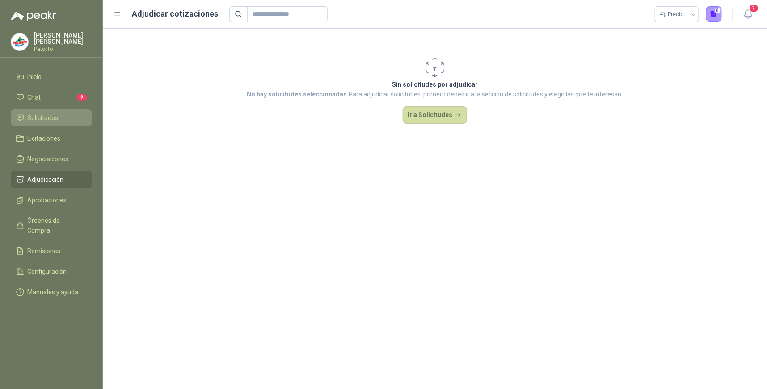
click at [63, 118] on li "Solicitudes" at bounding box center [51, 118] width 71 height 10
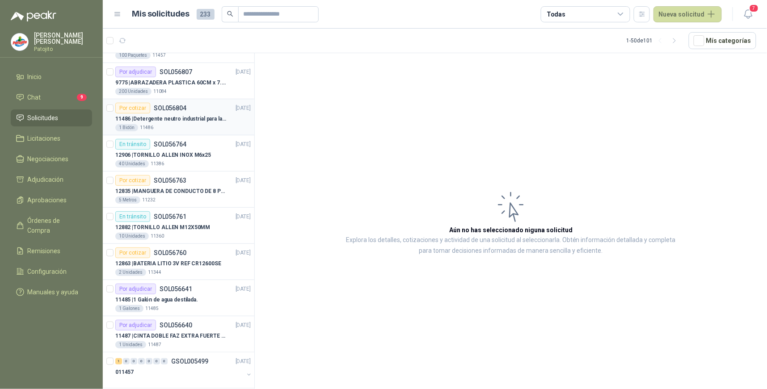
scroll to position [99, 0]
click at [193, 215] on div "En [PERSON_NAME] SOL056761 [DATE]" at bounding box center [182, 216] width 135 height 11
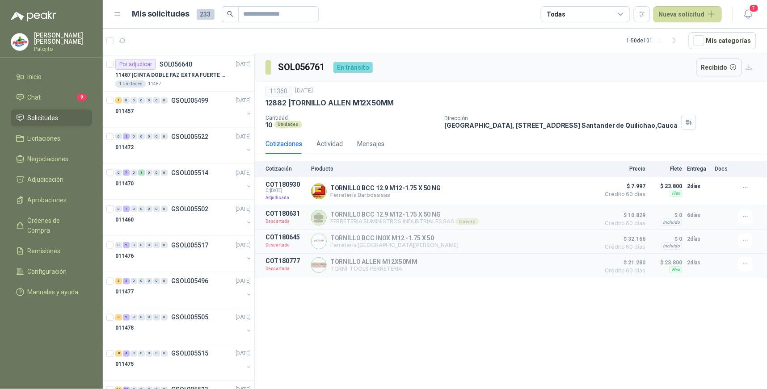
scroll to position [347, 0]
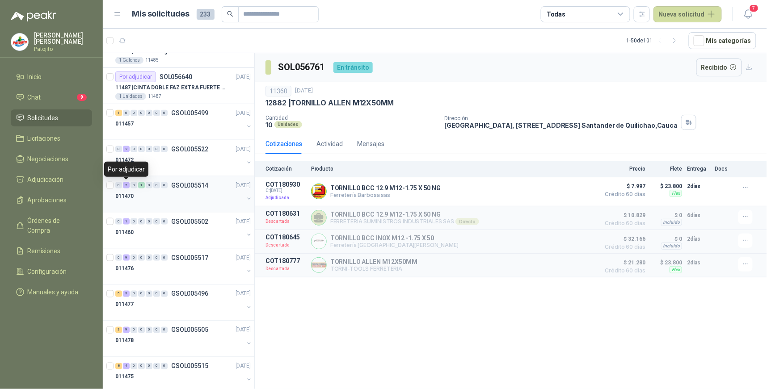
click at [126, 186] on div "7" at bounding box center [126, 185] width 7 height 6
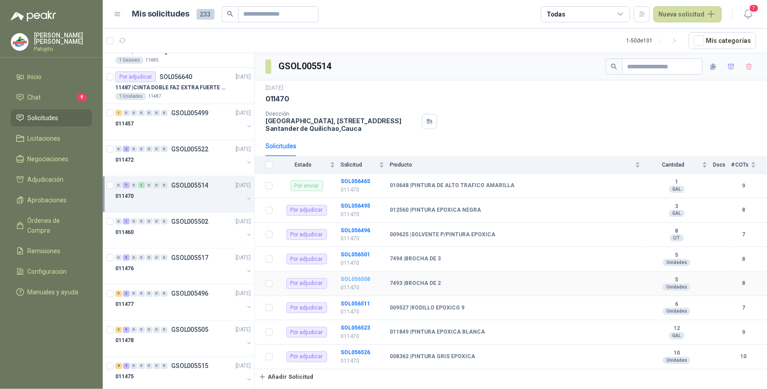
click at [356, 279] on b "SOL056508" at bounding box center [356, 279] width 30 height 6
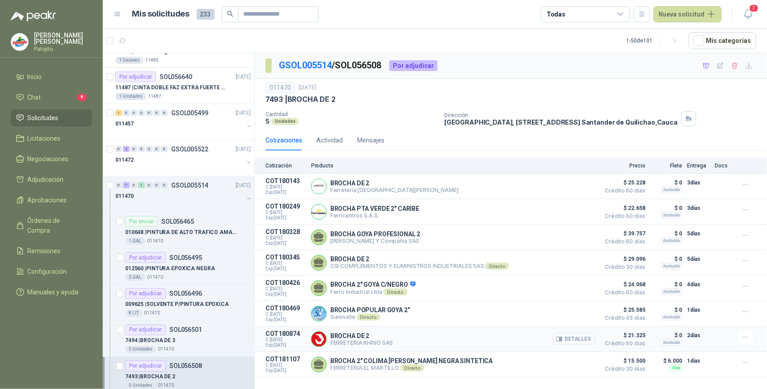
click at [585, 341] on button "Detalles" at bounding box center [574, 339] width 42 height 12
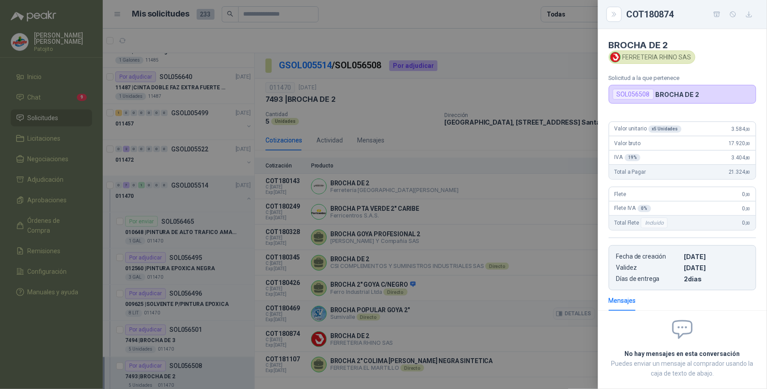
scroll to position [46, 0]
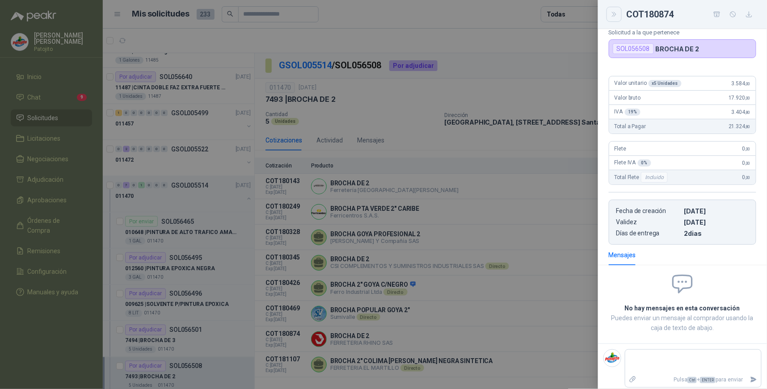
click at [617, 14] on icon "Close" at bounding box center [615, 15] width 8 height 8
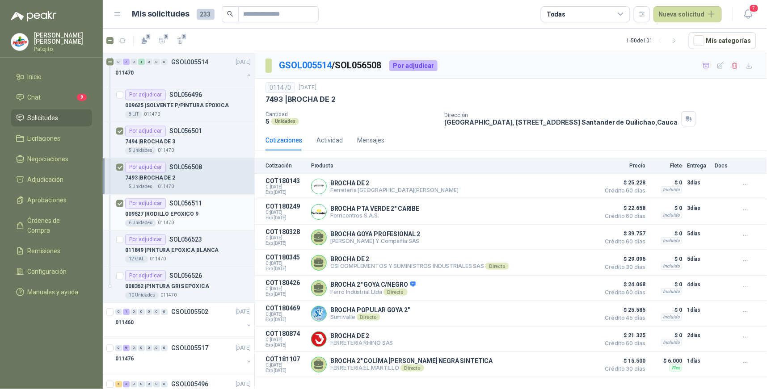
scroll to position [596, 0]
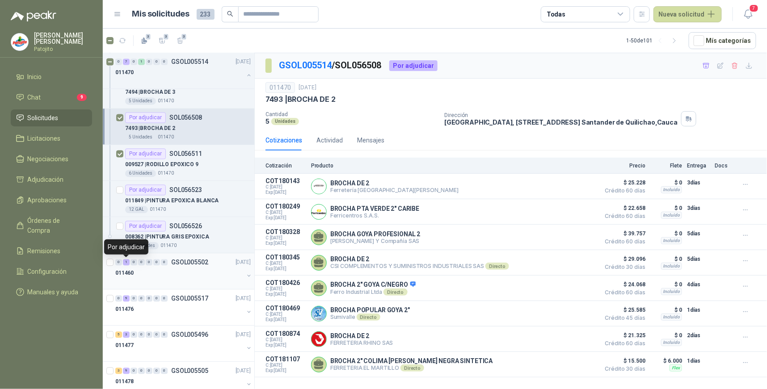
click at [124, 263] on div "1" at bounding box center [126, 263] width 7 height 6
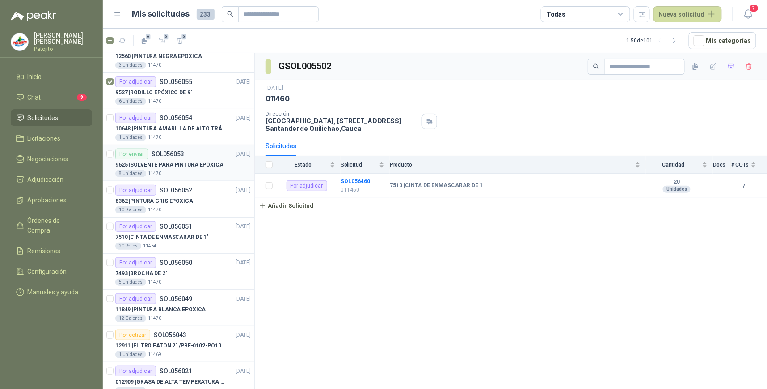
scroll to position [1589, 0]
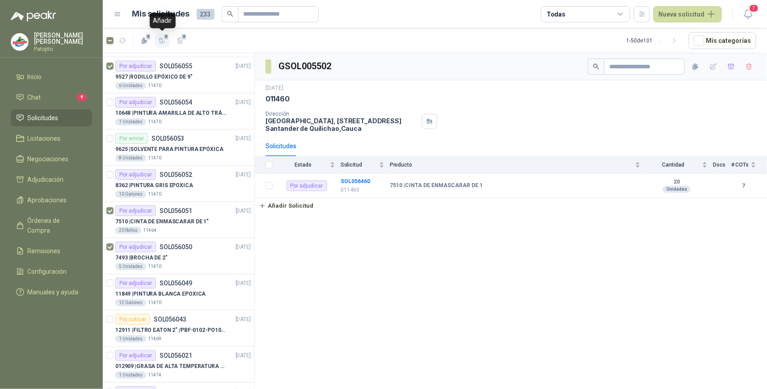
click at [161, 38] on icon "button" at bounding box center [162, 40] width 6 height 5
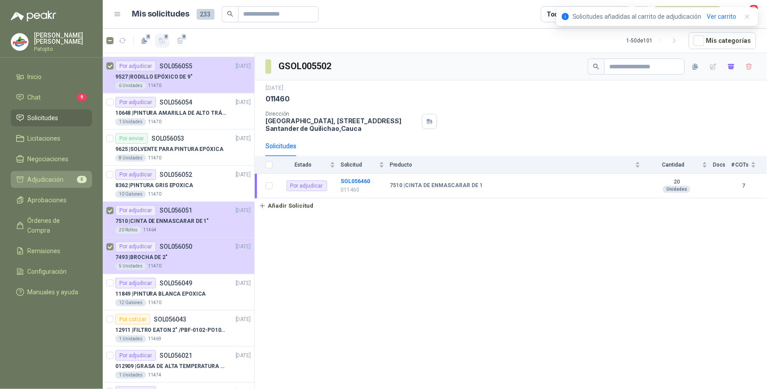
click at [69, 177] on li "Adjudicación 8" at bounding box center [51, 180] width 71 height 10
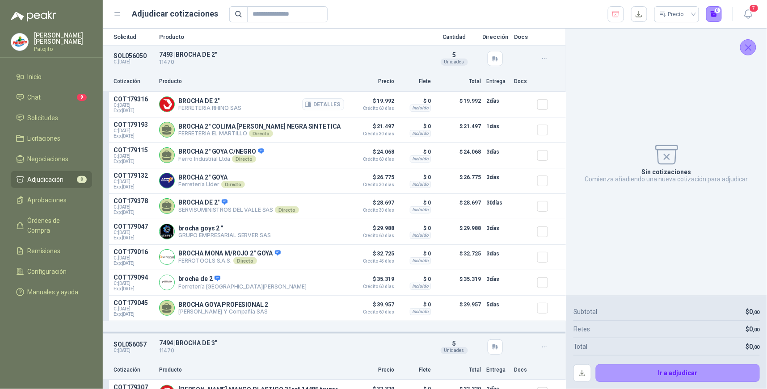
click at [330, 109] on button "Detalles" at bounding box center [323, 104] width 42 height 12
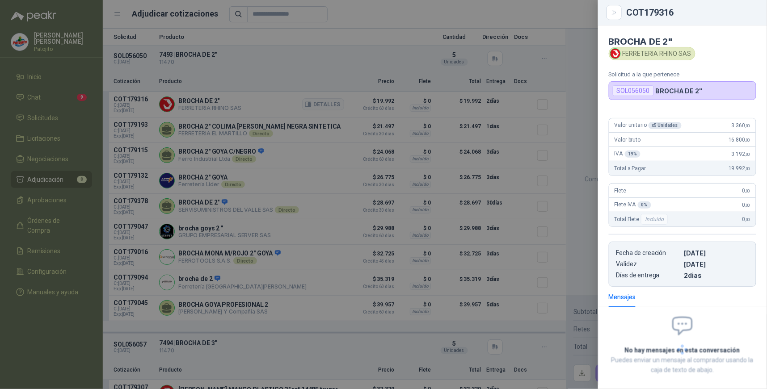
scroll to position [42, 0]
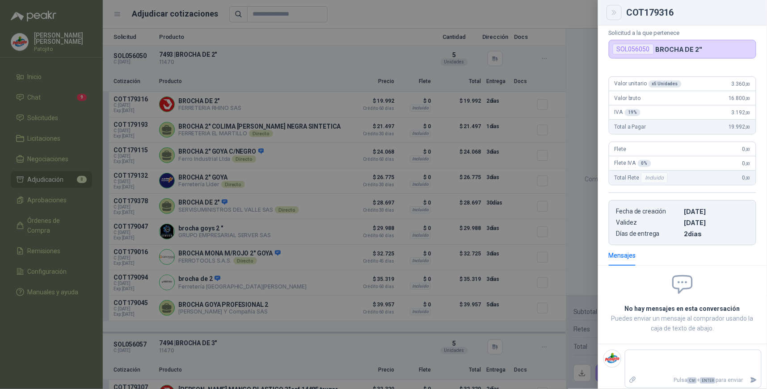
click at [615, 13] on icon "Close" at bounding box center [615, 13] width 8 height 8
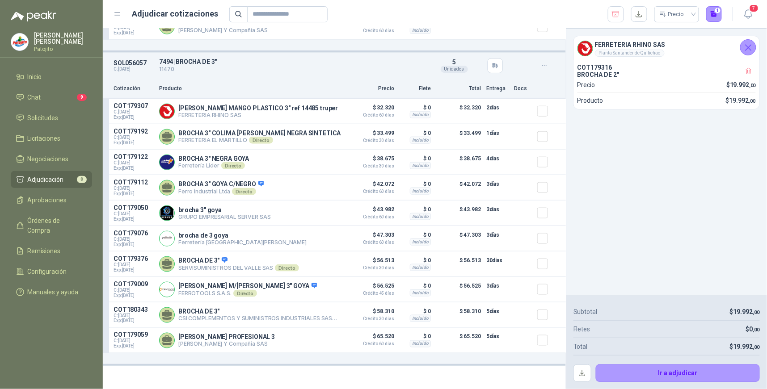
scroll to position [298, 0]
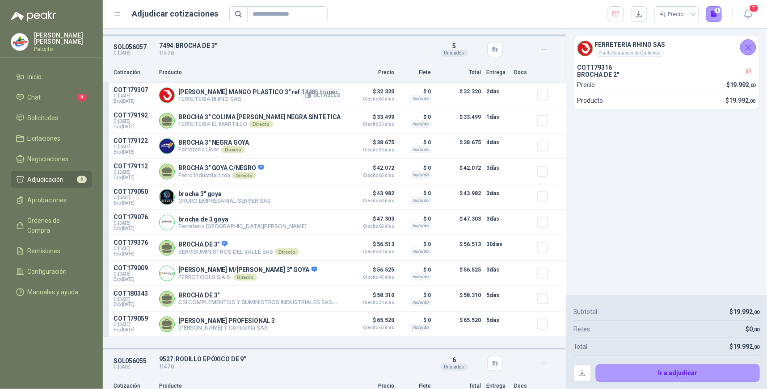
click at [333, 99] on button "Detalles" at bounding box center [323, 95] width 42 height 12
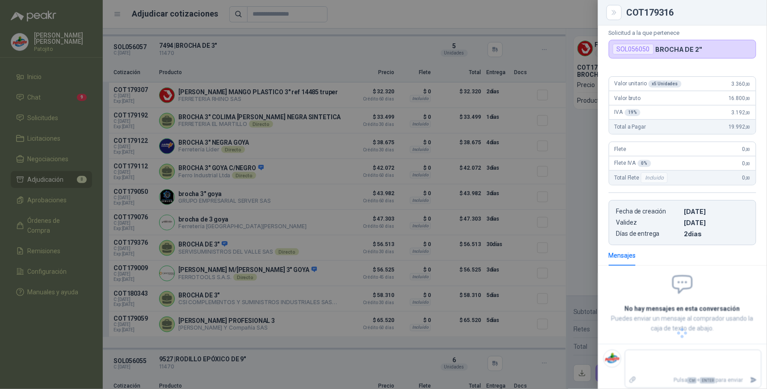
scroll to position [52, 0]
click at [612, 14] on icon "Close" at bounding box center [615, 13] width 8 height 8
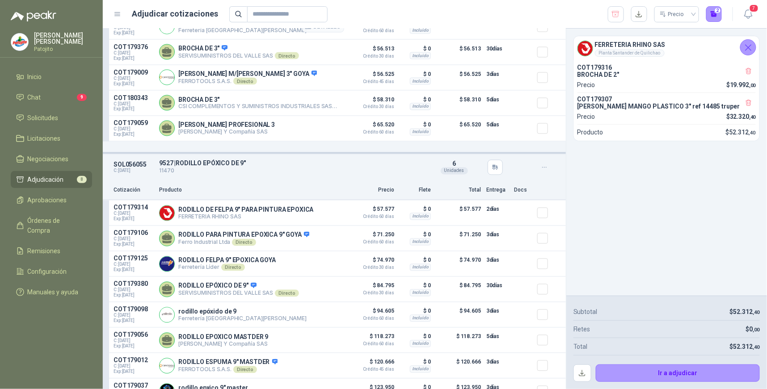
scroll to position [546, 0]
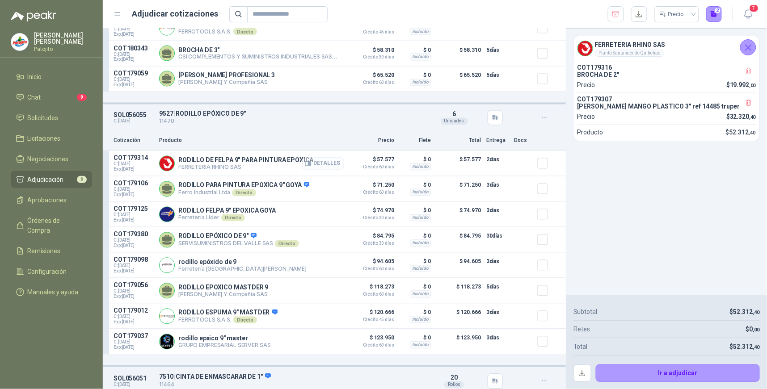
click at [332, 167] on button "Detalles" at bounding box center [323, 164] width 42 height 12
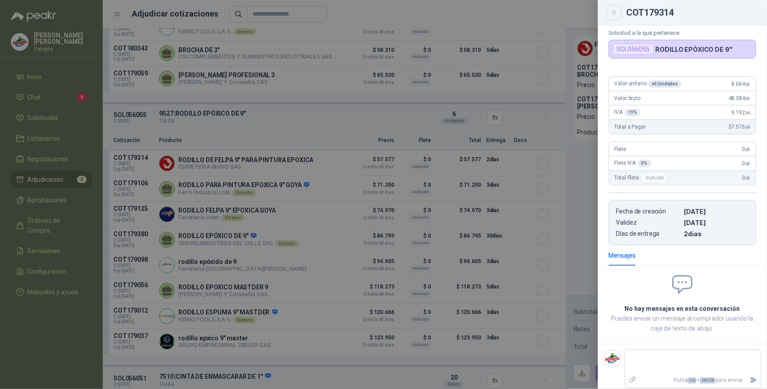
click at [618, 14] on icon "Close" at bounding box center [615, 13] width 8 height 8
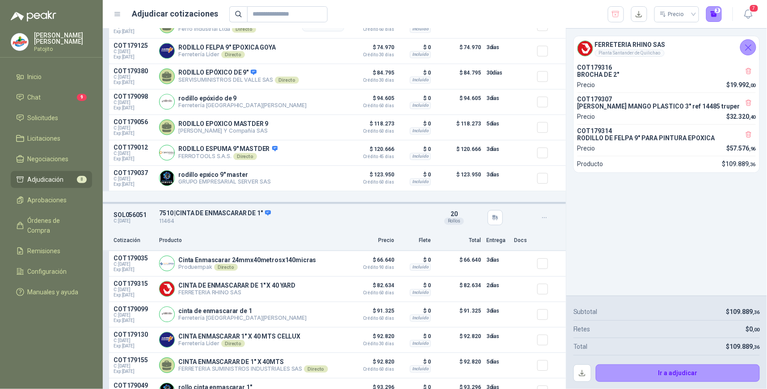
scroll to position [794, 0]
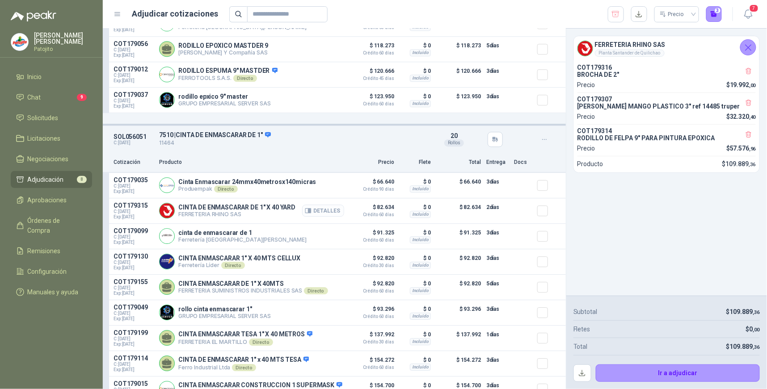
click at [316, 214] on button "Detalles" at bounding box center [323, 211] width 42 height 12
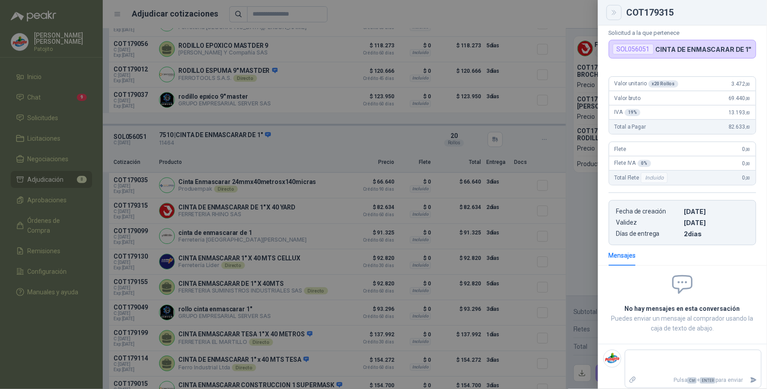
click at [611, 11] on icon "Close" at bounding box center [615, 13] width 8 height 8
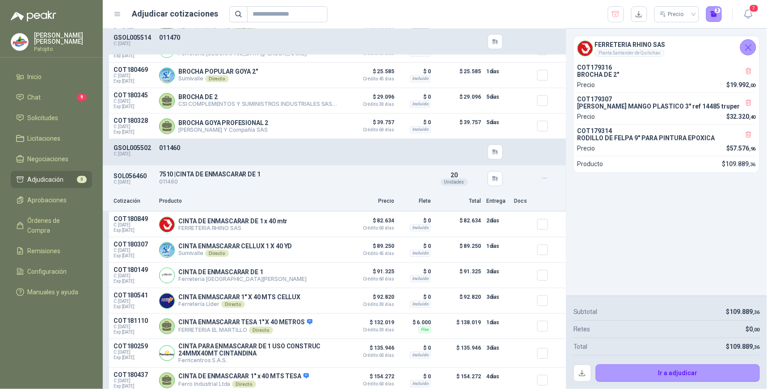
scroll to position [1899, 0]
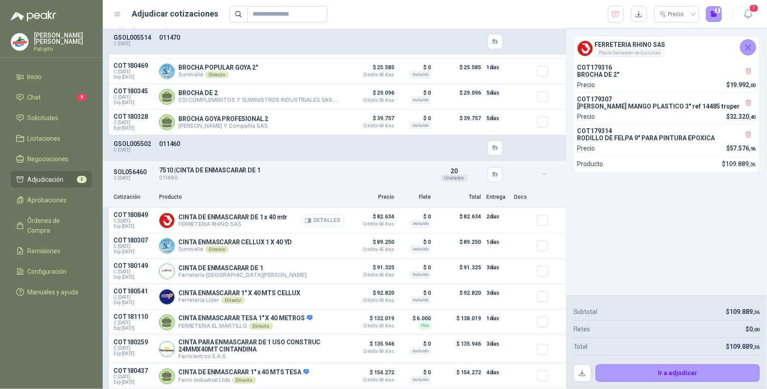
click at [335, 217] on button "Detalles" at bounding box center [323, 221] width 42 height 12
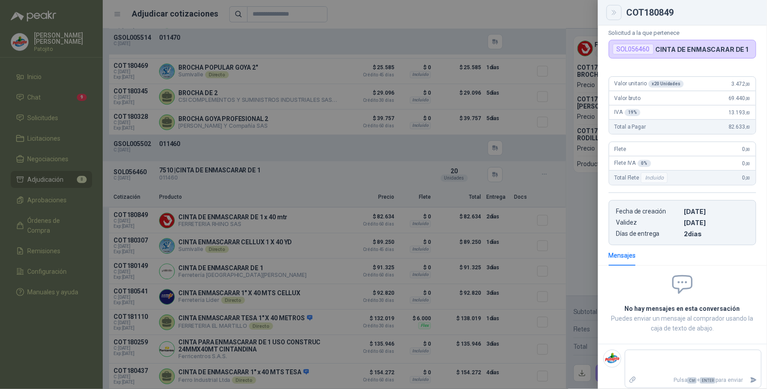
click at [611, 11] on icon "Close" at bounding box center [615, 13] width 8 height 8
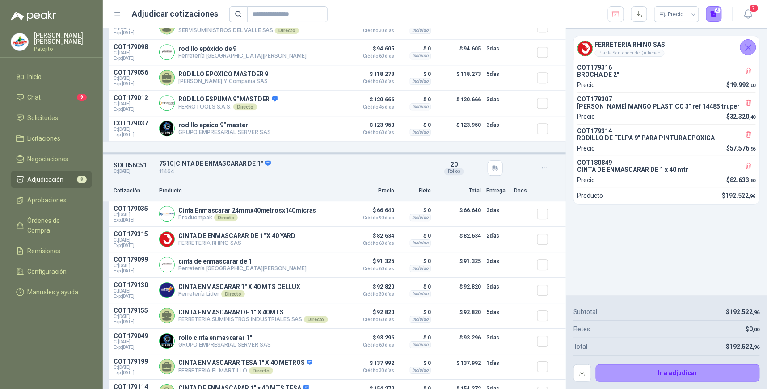
scroll to position [757, 0]
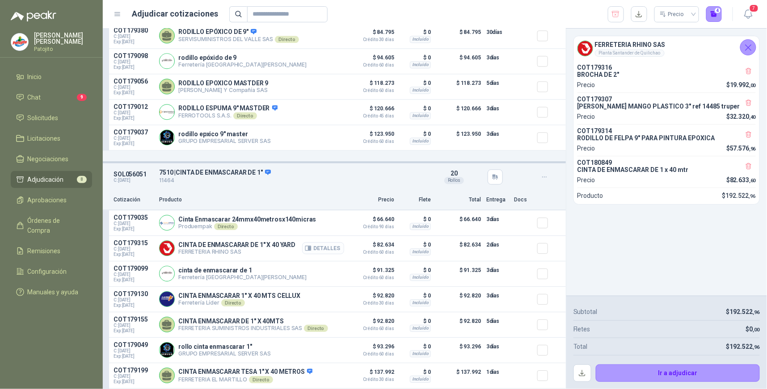
click at [332, 249] on button "Detalles" at bounding box center [323, 248] width 42 height 12
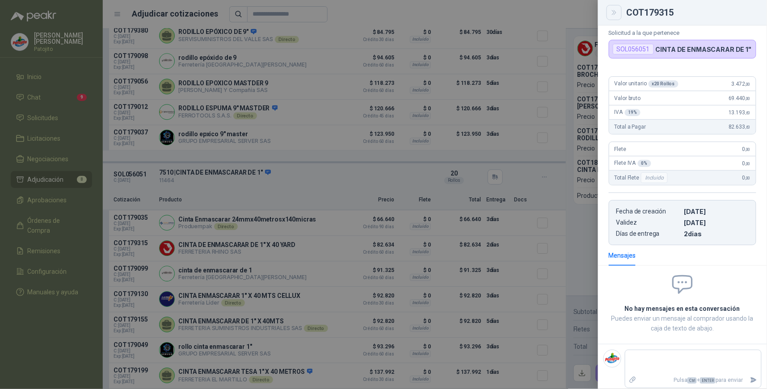
click at [609, 13] on button "Close" at bounding box center [614, 12] width 15 height 15
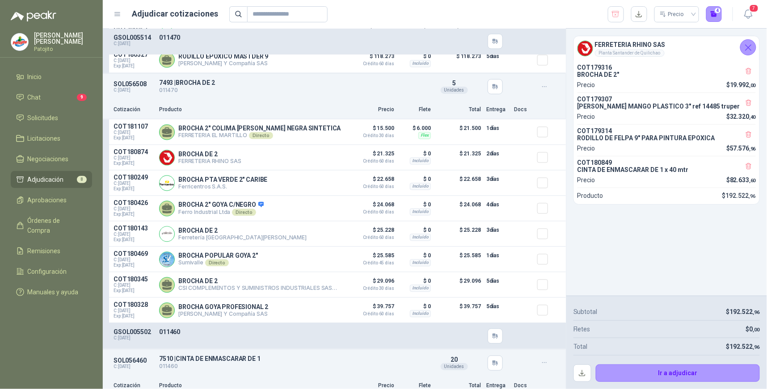
scroll to position [1899, 0]
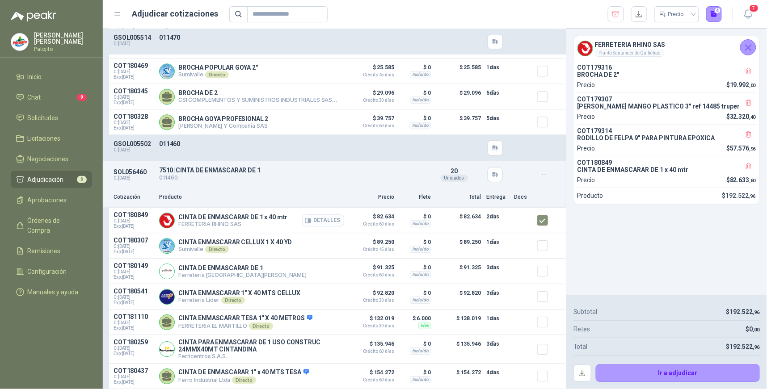
click at [336, 218] on button "Detalles" at bounding box center [323, 221] width 42 height 12
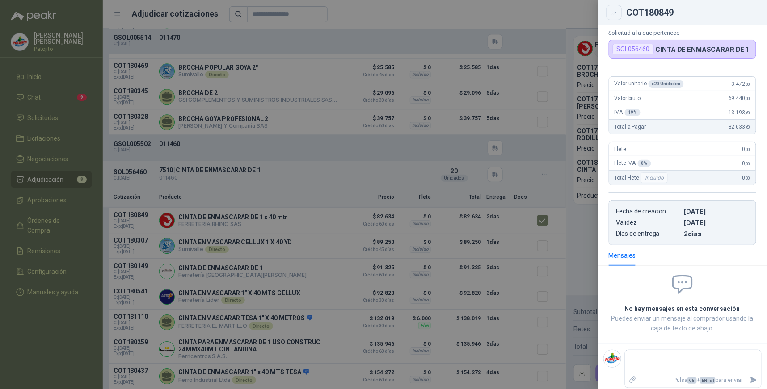
click at [617, 15] on icon "Close" at bounding box center [615, 13] width 8 height 8
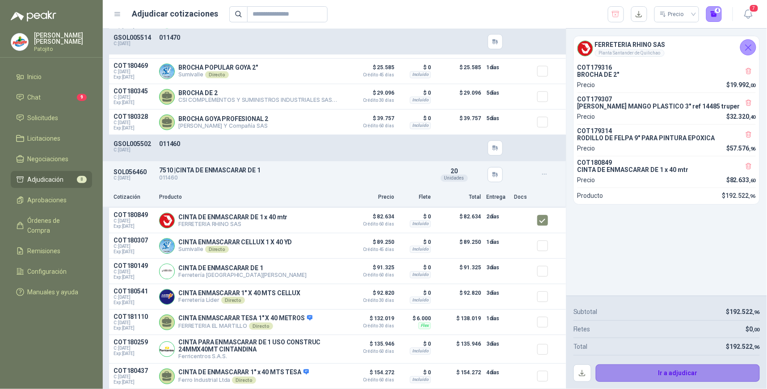
click at [662, 372] on button "Ir a adjudicar" at bounding box center [678, 374] width 165 height 18
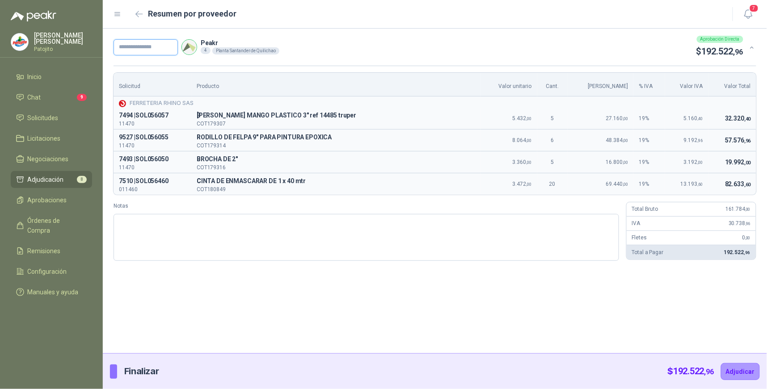
click at [151, 45] on input "text" at bounding box center [146, 47] width 64 height 16
click at [203, 223] on textarea "Notas" at bounding box center [367, 237] width 506 height 47
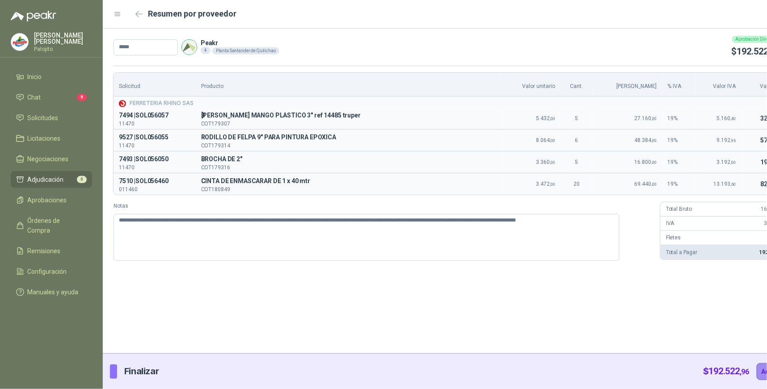
click at [757, 368] on button "Adjudicar" at bounding box center [776, 371] width 39 height 17
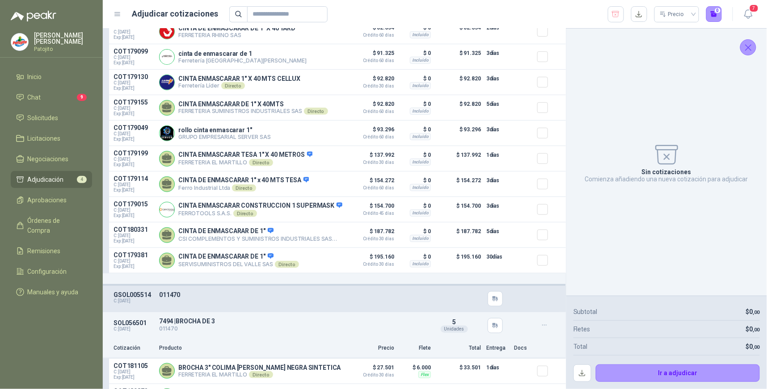
scroll to position [0, 0]
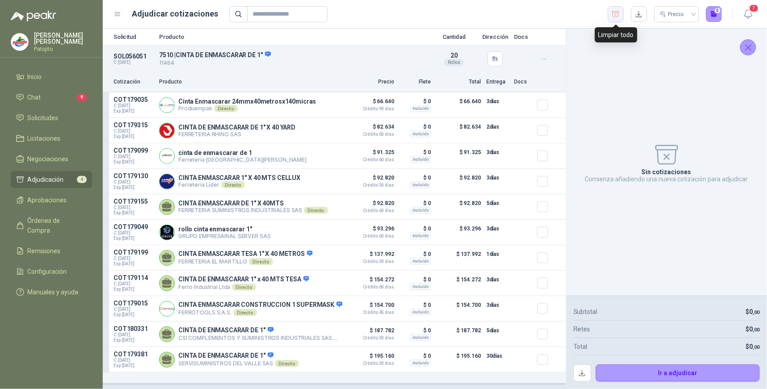
click at [618, 14] on icon "button" at bounding box center [616, 14] width 8 height 9
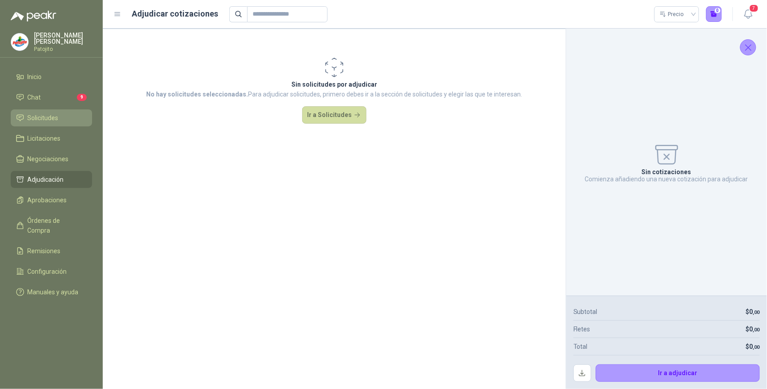
click at [47, 117] on span "Solicitudes" at bounding box center [43, 118] width 31 height 10
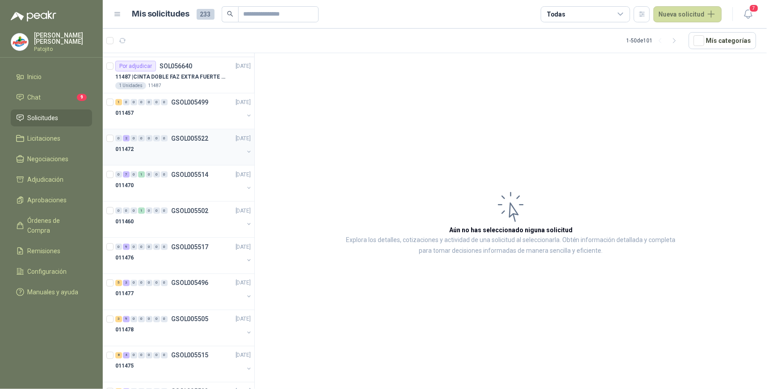
scroll to position [342, 0]
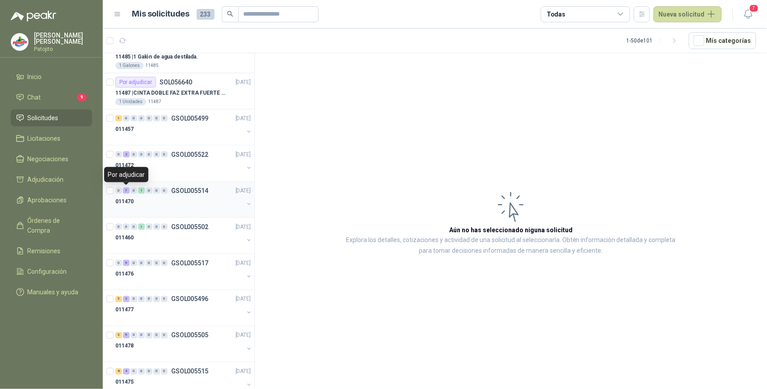
click at [127, 191] on div "7" at bounding box center [126, 191] width 7 height 6
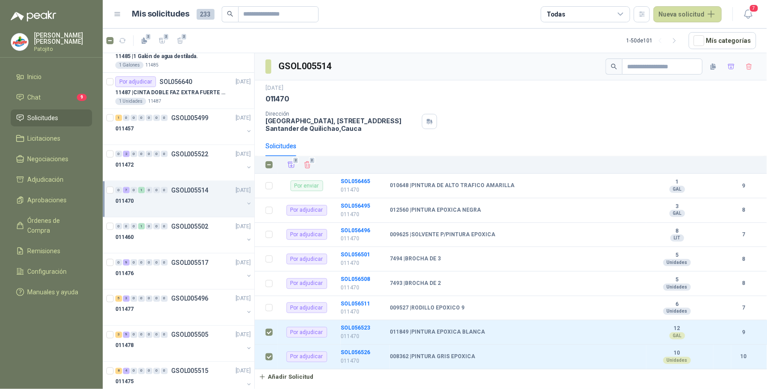
scroll to position [342, 0]
click at [245, 203] on button "button" at bounding box center [248, 204] width 7 height 7
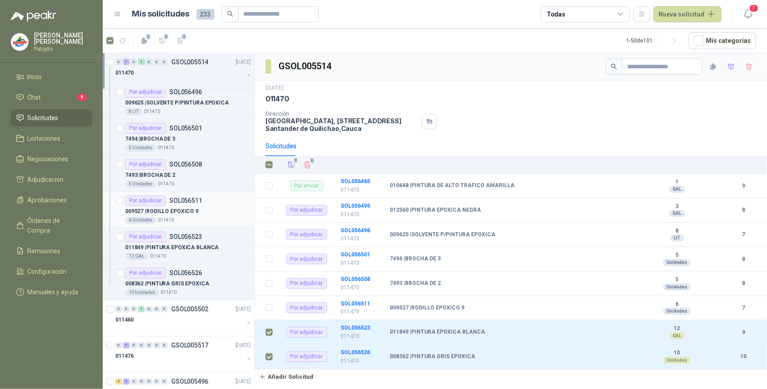
scroll to position [591, 0]
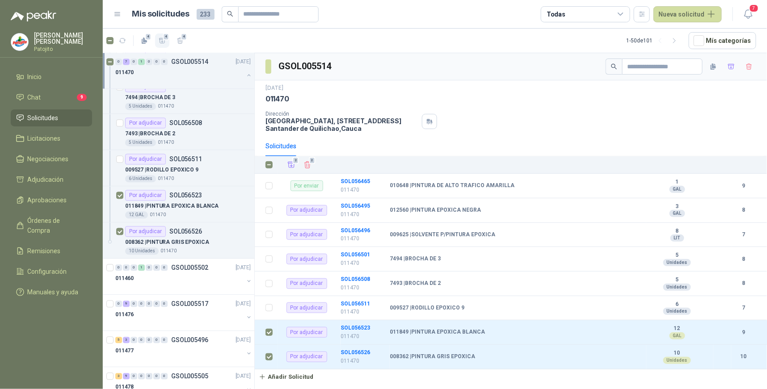
click at [163, 37] on span "4" at bounding box center [166, 36] width 6 height 7
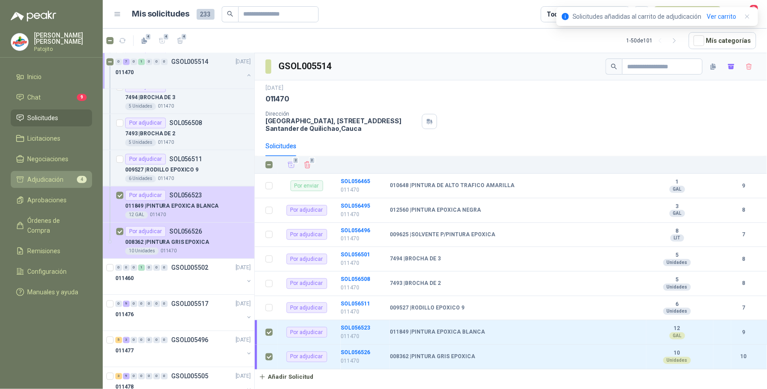
click at [68, 179] on li "Adjudicación 4" at bounding box center [51, 180] width 71 height 10
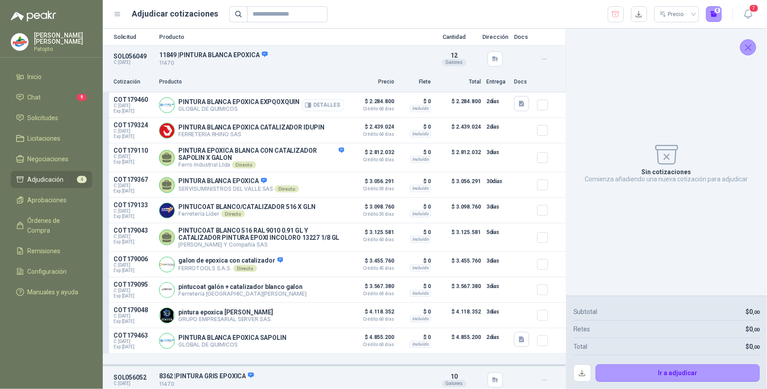
click at [332, 103] on button "Detalles" at bounding box center [323, 105] width 42 height 12
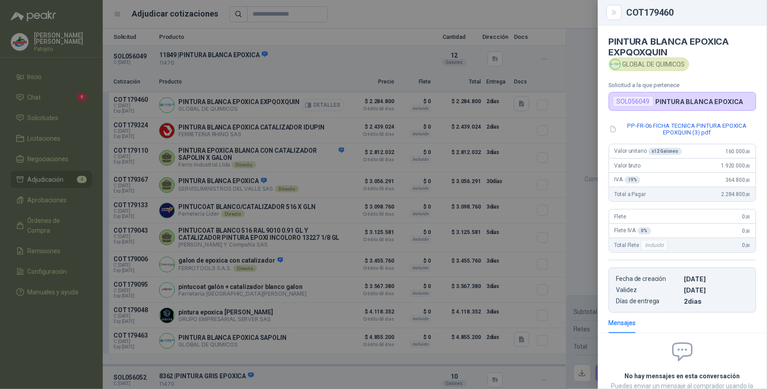
scroll to position [68, 0]
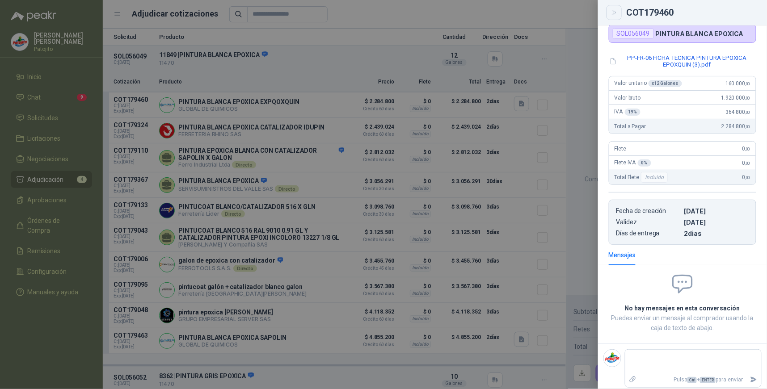
click at [619, 10] on button "Close" at bounding box center [614, 12] width 15 height 15
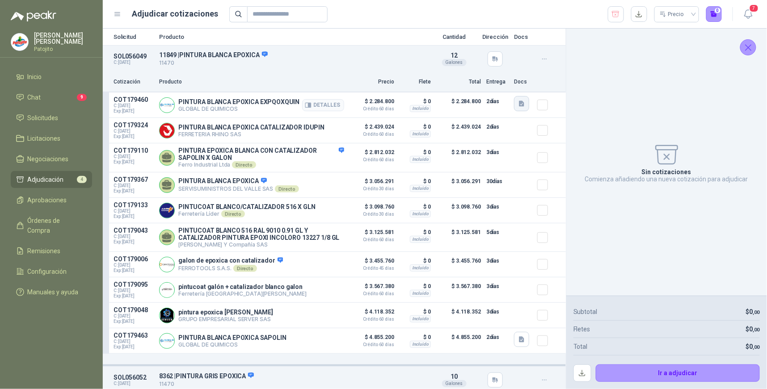
click at [518, 101] on icon "button" at bounding box center [522, 104] width 8 height 8
click at [438, 80] on button "PP-FR-06 FICHA TECNICA PINTURA EPOXICA EPOXQUIN (3).pdf" at bounding box center [427, 83] width 180 height 9
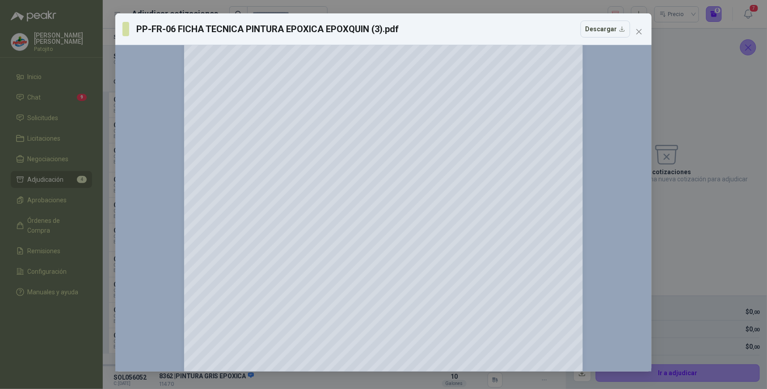
scroll to position [50, 0]
click at [640, 31] on icon "close" at bounding box center [639, 31] width 5 height 5
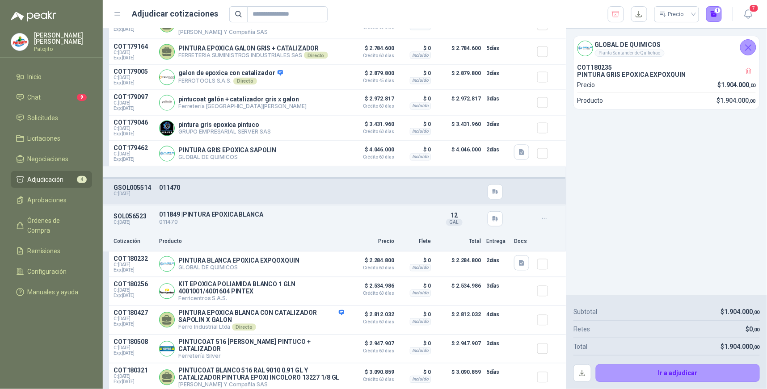
scroll to position [546, 0]
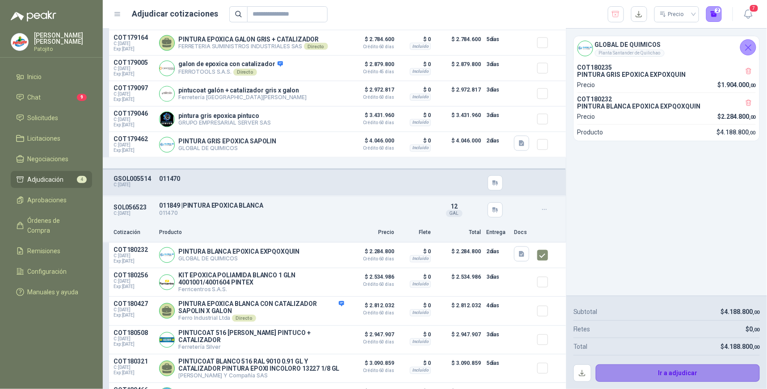
click at [704, 375] on button "Ir a adjudicar" at bounding box center [678, 374] width 165 height 18
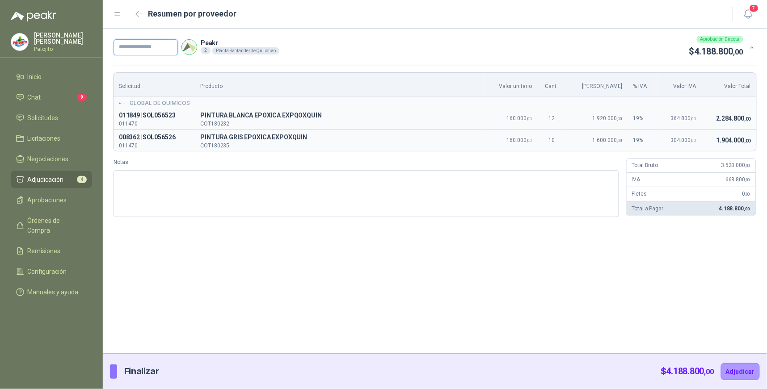
click at [134, 49] on input "text" at bounding box center [146, 47] width 64 height 16
click at [131, 181] on textarea "Notas" at bounding box center [367, 193] width 506 height 47
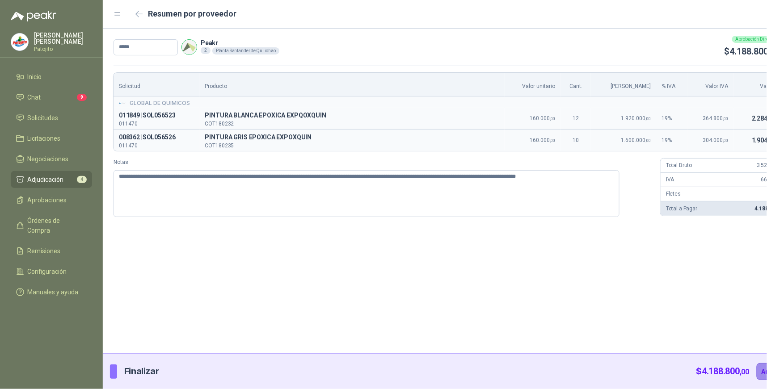
click at [757, 371] on button "Adjudicar" at bounding box center [776, 371] width 39 height 17
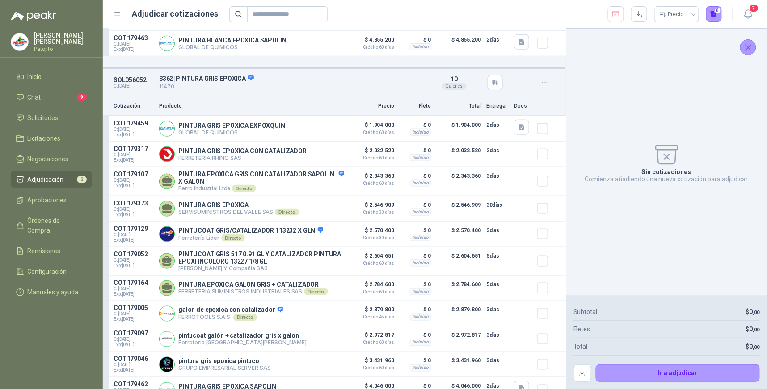
scroll to position [330, 0]
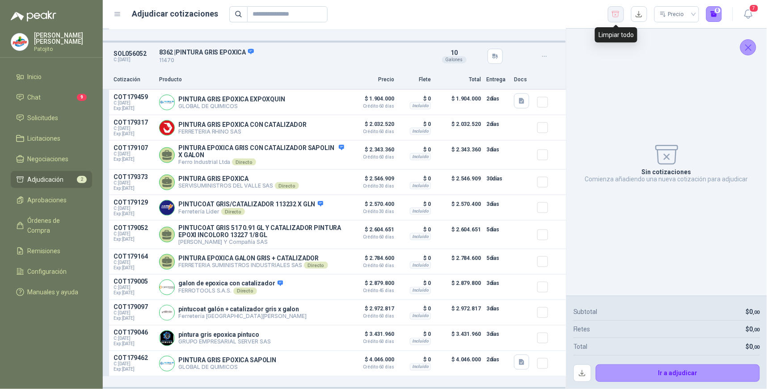
click at [616, 16] on icon "button" at bounding box center [616, 14] width 8 height 9
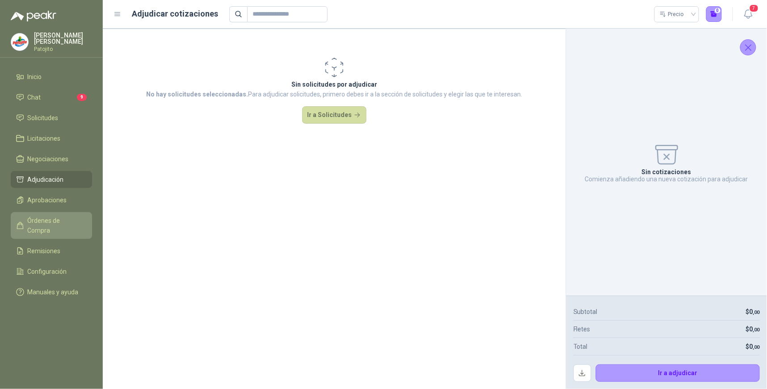
click at [71, 216] on span "Órdenes de Compra" at bounding box center [56, 226] width 56 height 20
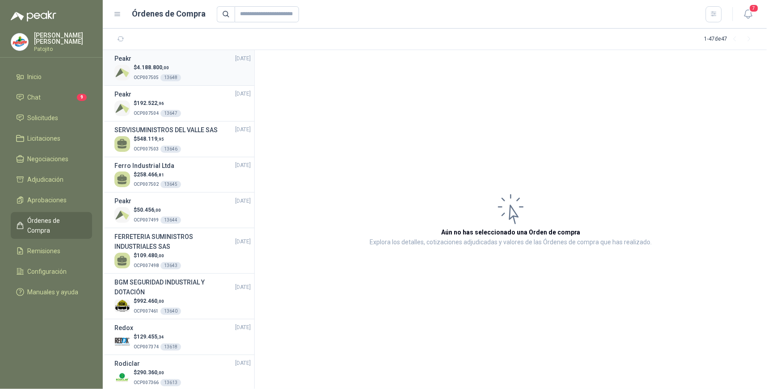
click at [192, 72] on div "$ 4.188.800 ,00 OCP007505 13648" at bounding box center [182, 72] width 136 height 18
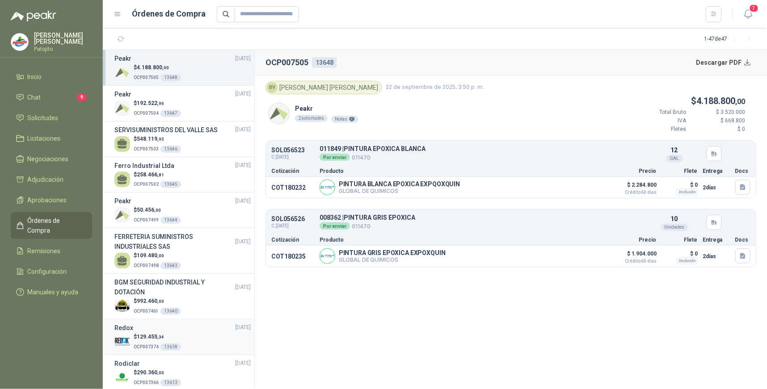
click at [189, 333] on div "$ 129.455 ,34 OCP007374 13618" at bounding box center [182, 342] width 136 height 18
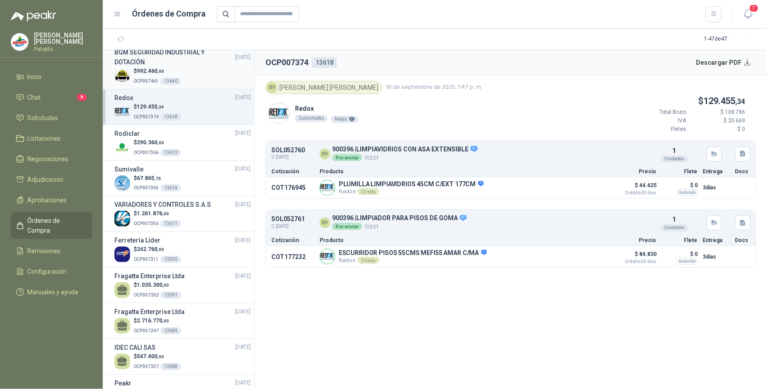
scroll to position [248, 0]
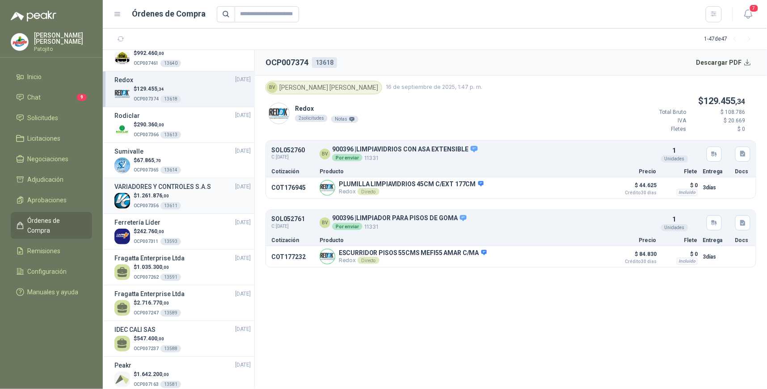
click at [201, 206] on div "$ 1.261.876 ,00 OCP007356 13611" at bounding box center [182, 201] width 136 height 18
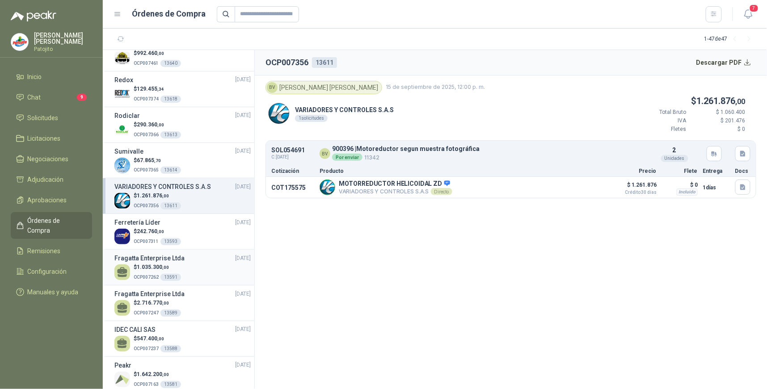
scroll to position [298, 0]
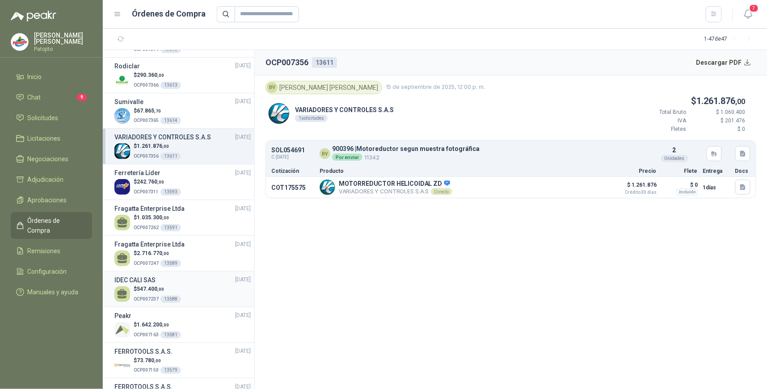
click at [183, 286] on div "$ 547.400 ,00 OCP007237 13588" at bounding box center [182, 294] width 136 height 18
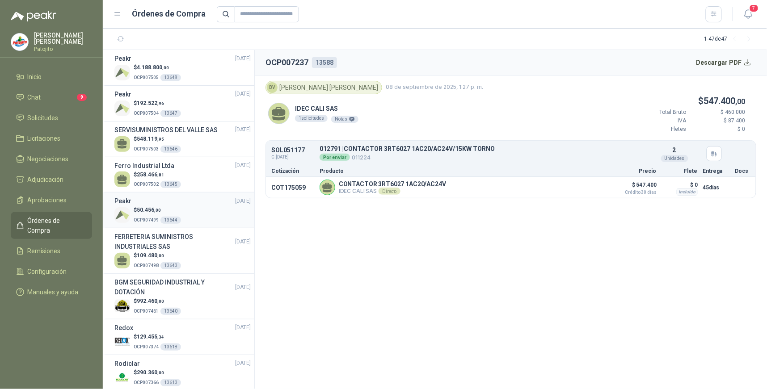
click at [203, 203] on div "Peakr [DATE]" at bounding box center [182, 201] width 136 height 10
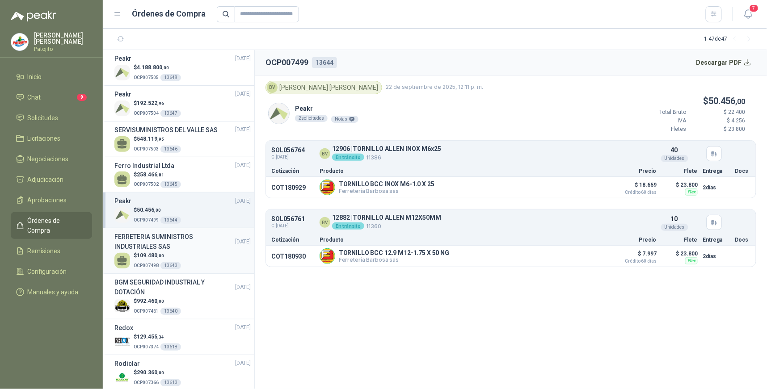
click at [193, 253] on div "$ 109.480 ,00 OCP007498 13643" at bounding box center [182, 261] width 136 height 18
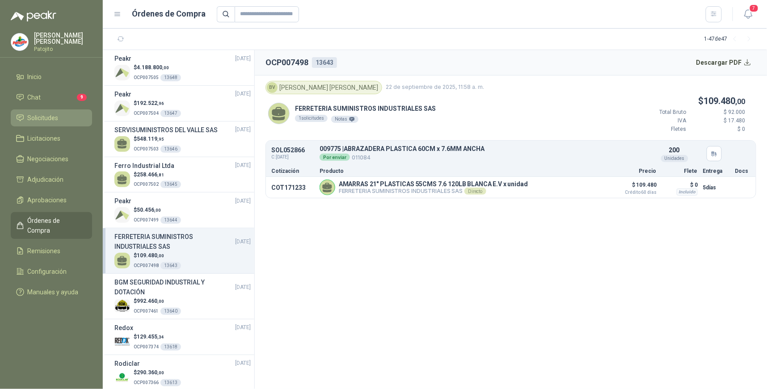
drag, startPoint x: 72, startPoint y: 119, endPoint x: 79, endPoint y: 122, distance: 7.6
click at [72, 119] on li "Solicitudes" at bounding box center [51, 118] width 71 height 10
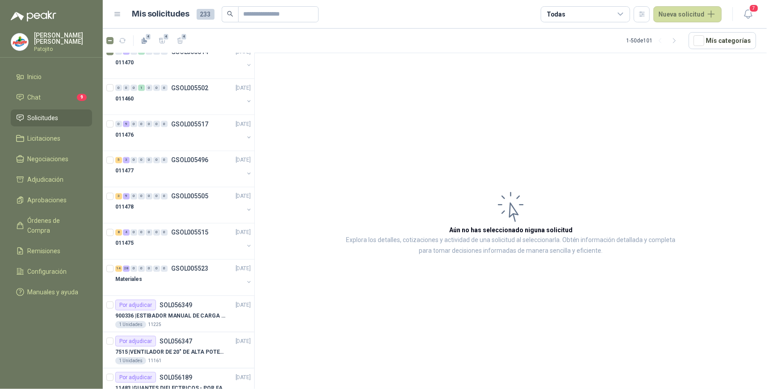
scroll to position [497, 0]
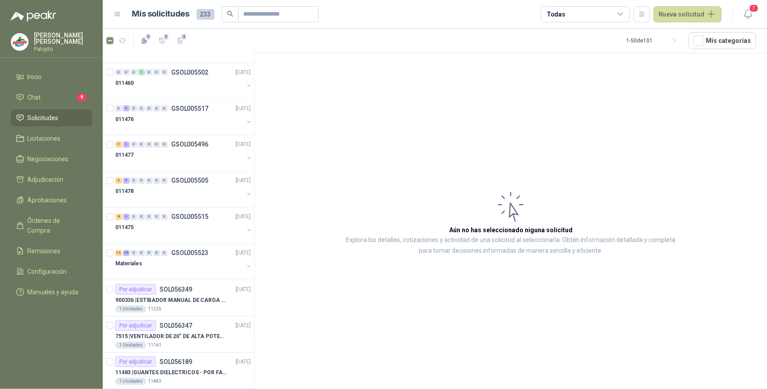
click at [499, 302] on article "Aún no has seleccionado niguna solicitud Explora los detalles, cotizaciones y a…" at bounding box center [511, 222] width 512 height 339
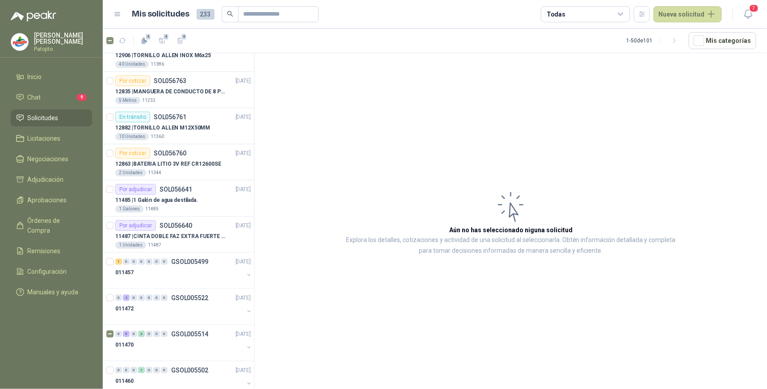
scroll to position [0, 0]
